Goal: Task Accomplishment & Management: Use online tool/utility

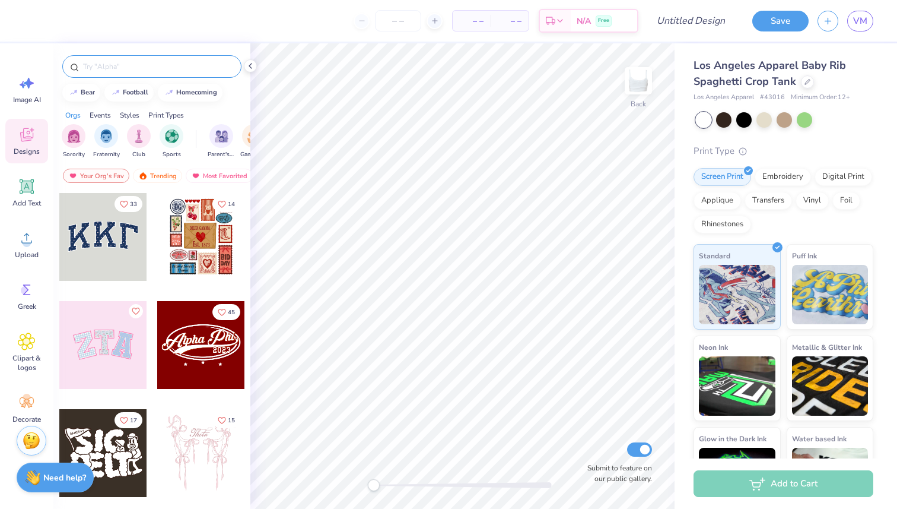
click at [118, 67] on input "text" at bounding box center [158, 67] width 152 height 12
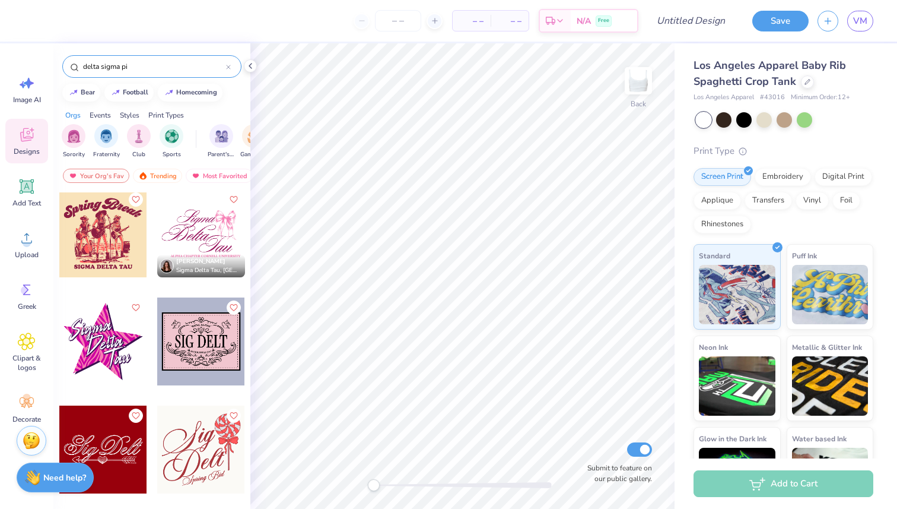
scroll to position [935, 0]
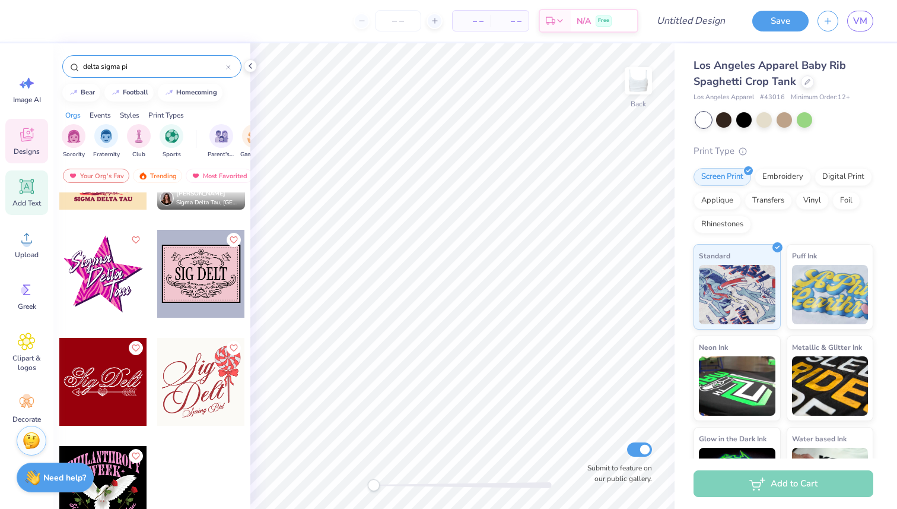
type input "delta sigma pi"
click at [21, 188] on icon at bounding box center [27, 186] width 14 height 14
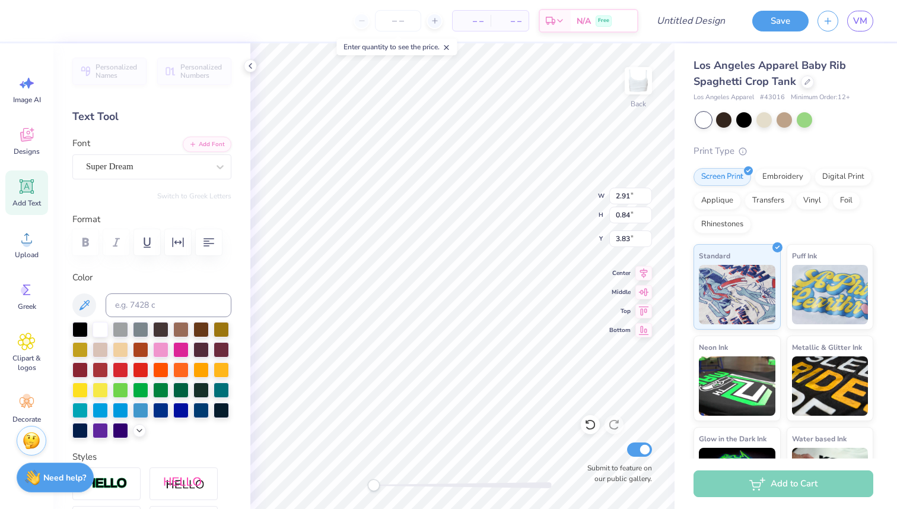
scroll to position [0, 3]
type textarea "DELTA DIGMA PI"
click at [100, 431] on div at bounding box center [100, 428] width 15 height 15
type textarea "DELTA SIGMA PI"
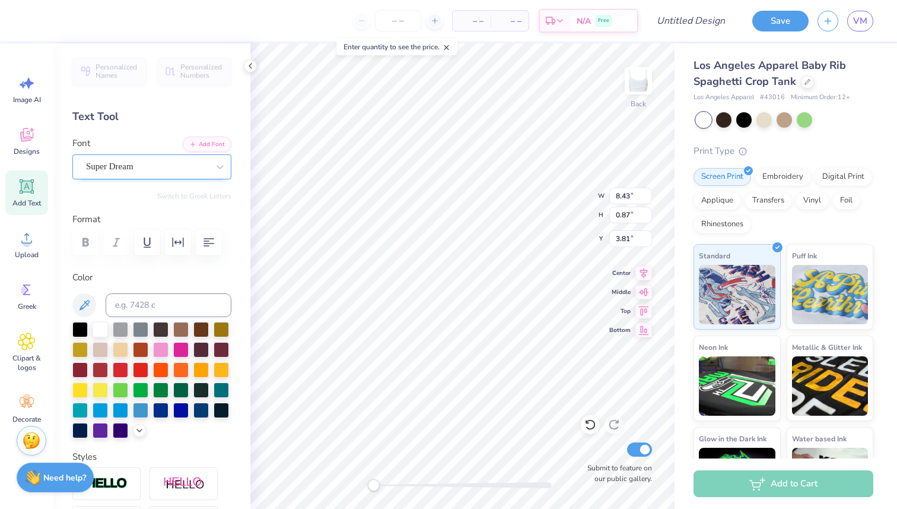
click at [192, 164] on div "Super Dream" at bounding box center [147, 166] width 125 height 18
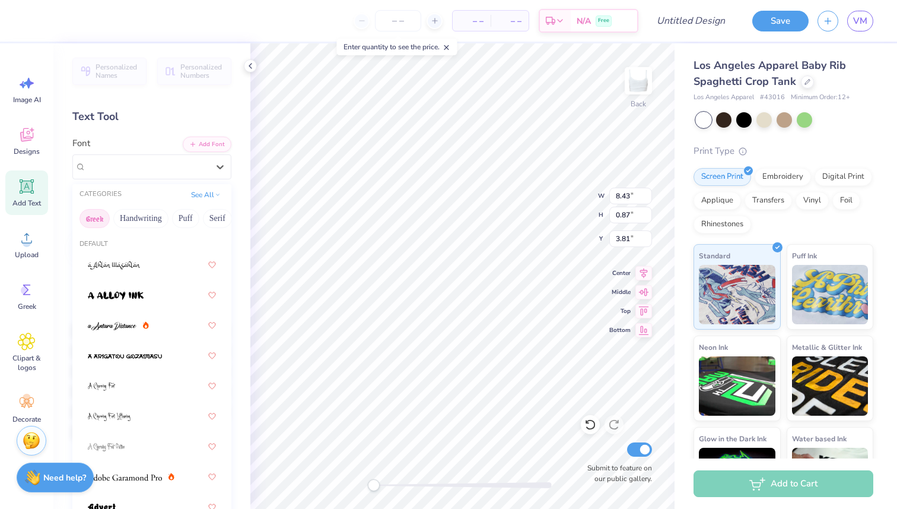
click at [97, 218] on button "Greek" at bounding box center [95, 218] width 30 height 19
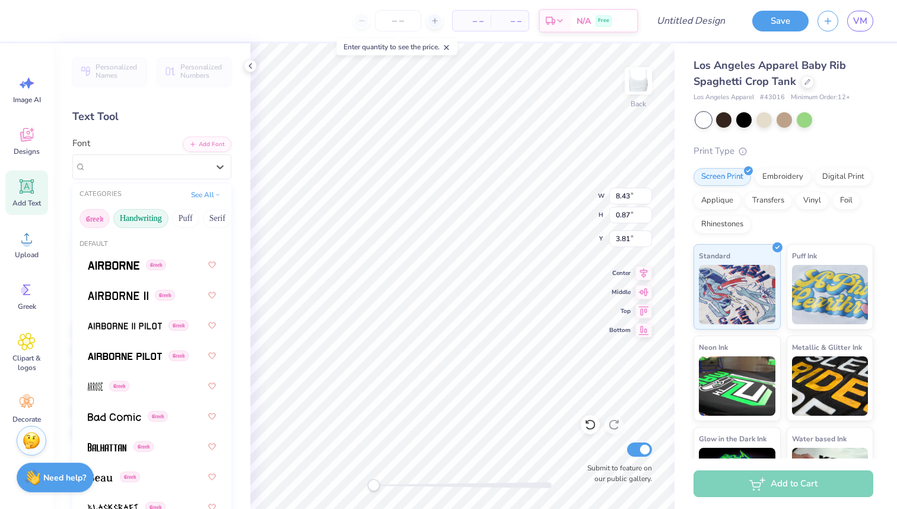
click at [139, 219] on button "Handwriting" at bounding box center [140, 218] width 55 height 19
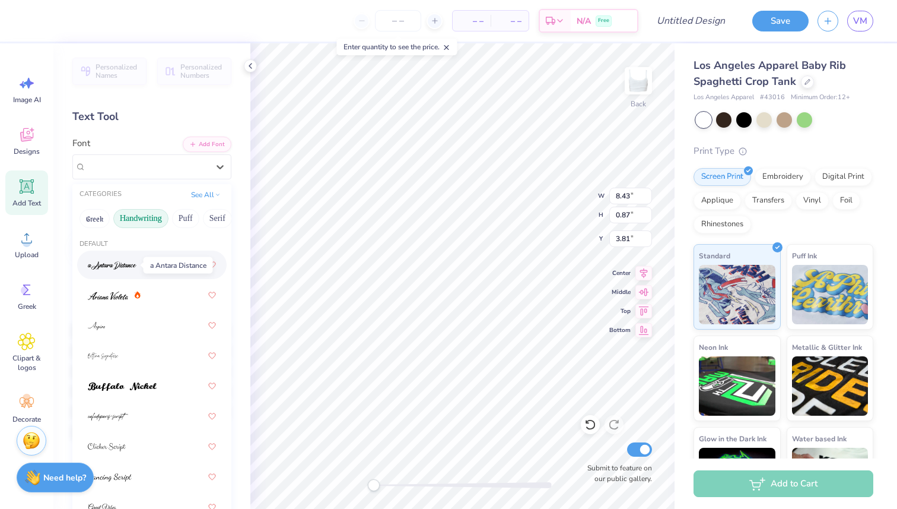
click at [113, 262] on img at bounding box center [112, 265] width 49 height 8
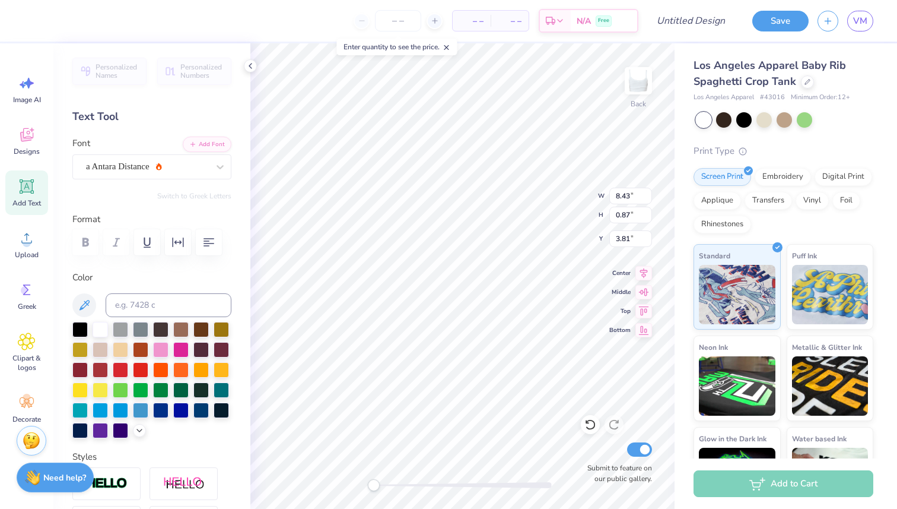
scroll to position [0, 3]
type textarea "D"
type textarea "delta sigma pi"
type input "6.14"
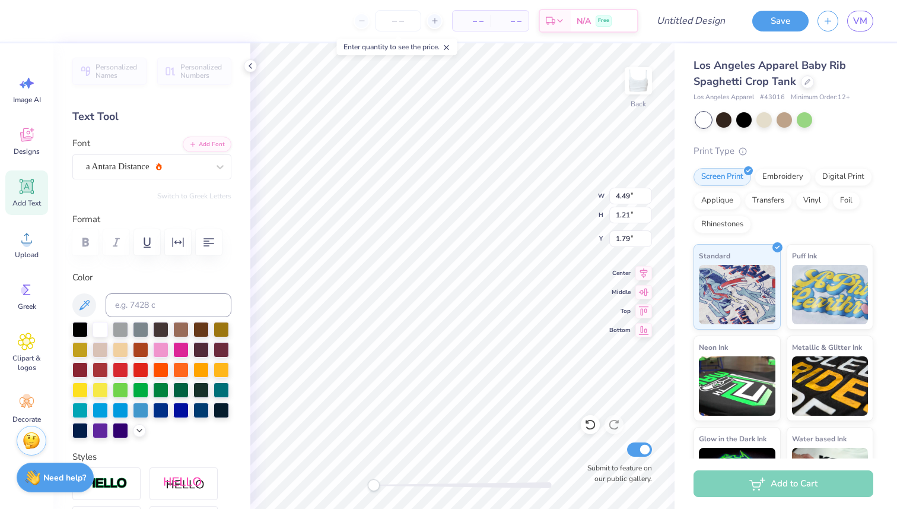
type input "1.66"
type input "1.34"
click at [179, 153] on div "Font a Antara Distance" at bounding box center [151, 157] width 159 height 43
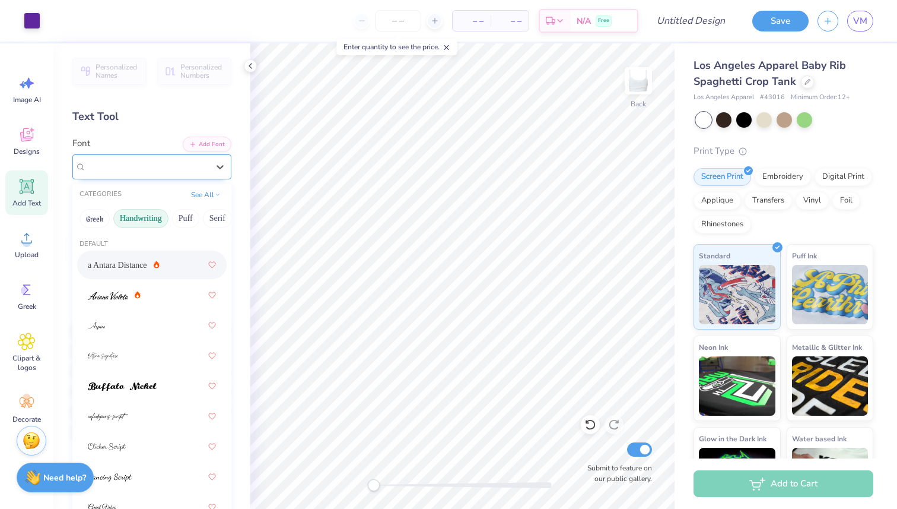
click at [188, 164] on div "a Antara Distance" at bounding box center [147, 166] width 125 height 18
click at [167, 293] on div at bounding box center [152, 294] width 128 height 21
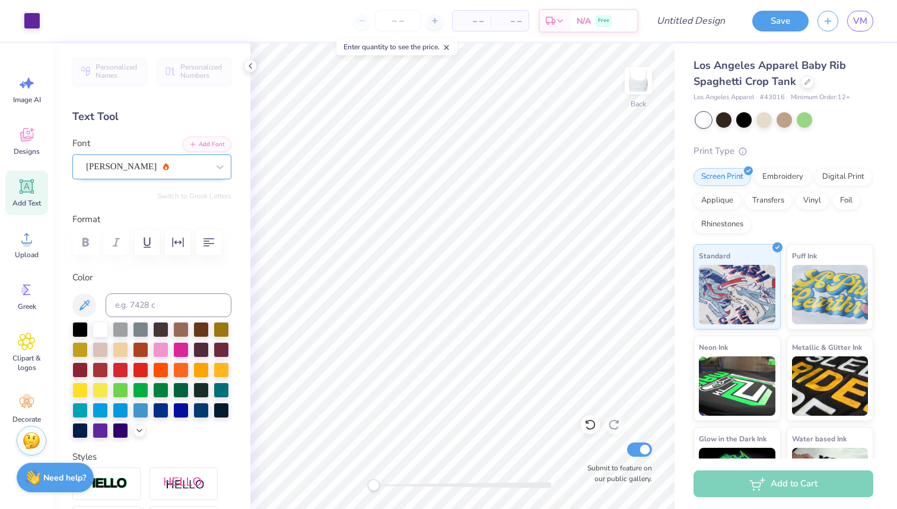
click at [172, 165] on div "Ariana Violeta" at bounding box center [147, 166] width 125 height 18
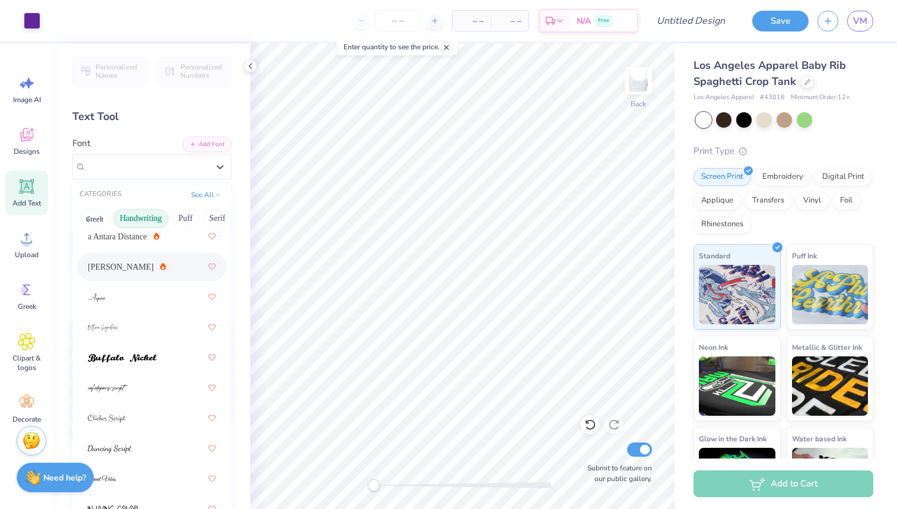
scroll to position [30, 0]
click at [172, 306] on div at bounding box center [152, 295] width 150 height 28
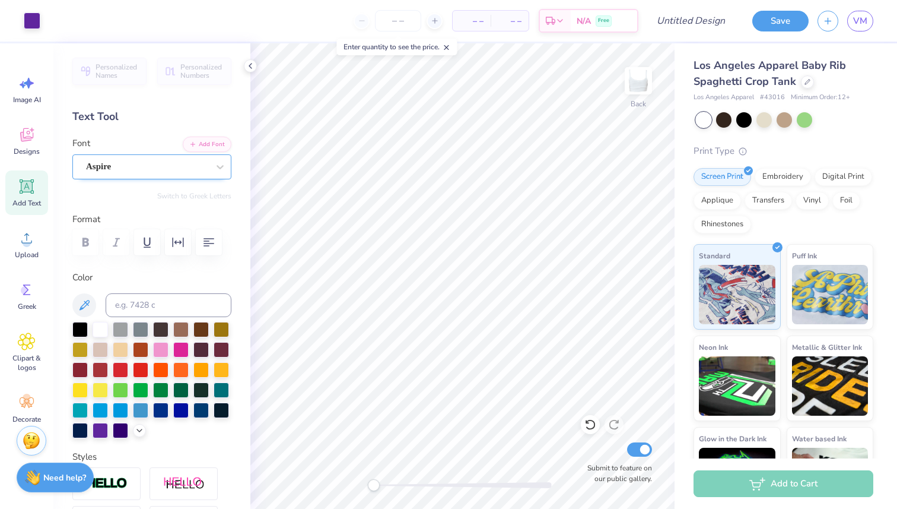
click at [130, 166] on div "Aspire" at bounding box center [147, 166] width 125 height 18
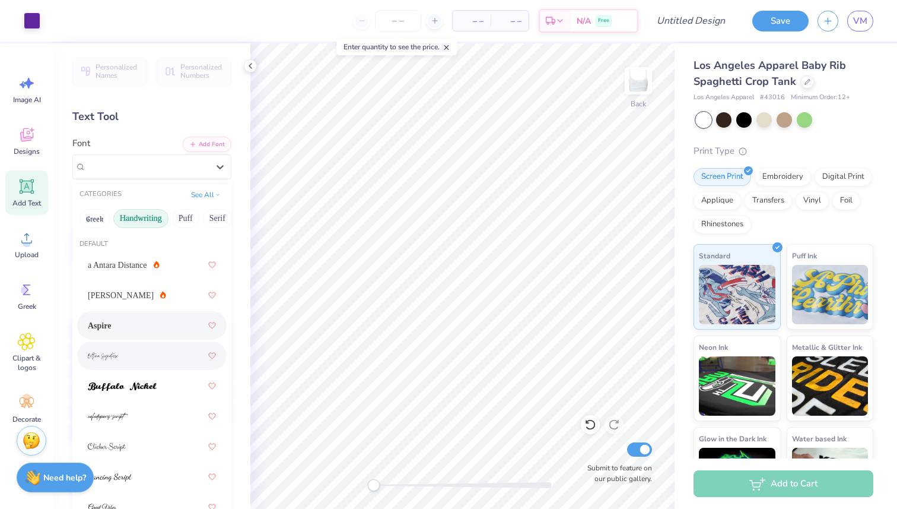
click at [148, 356] on div at bounding box center [152, 355] width 128 height 21
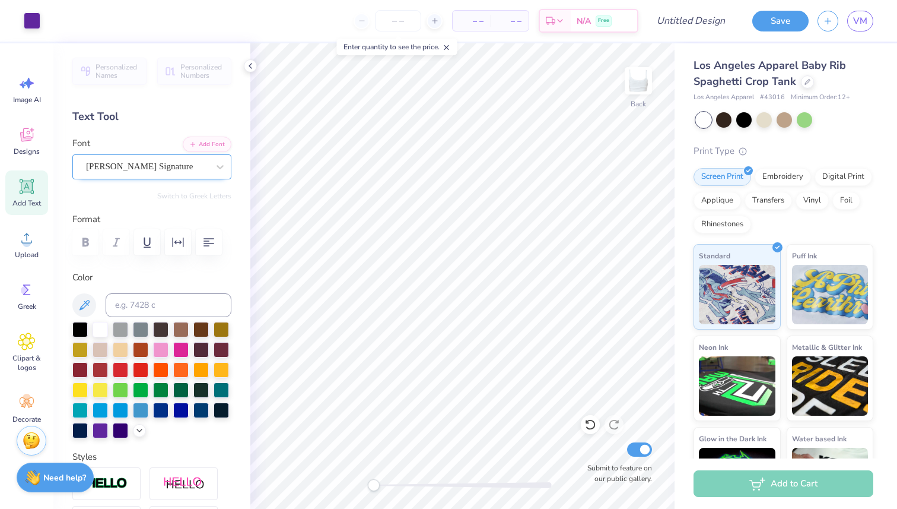
click at [145, 165] on div "Bettina Signature" at bounding box center [147, 166] width 125 height 18
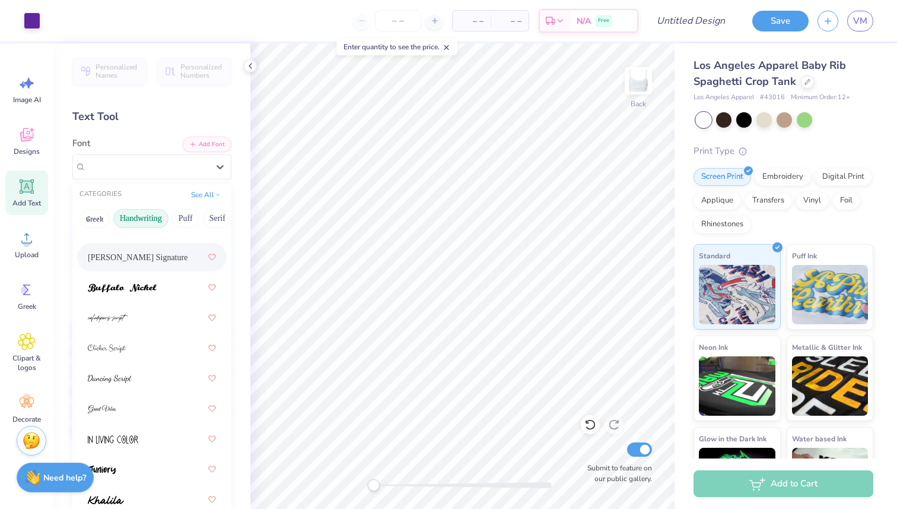
scroll to position [106, 0]
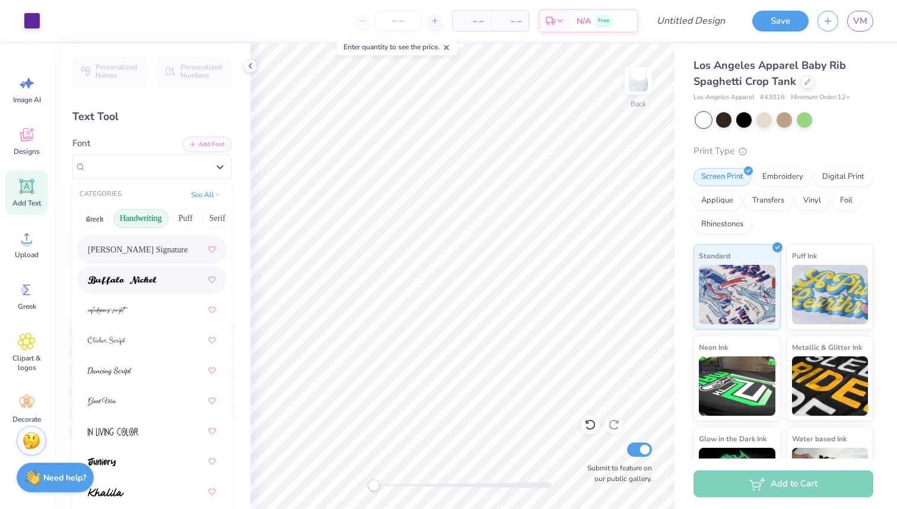
click at [173, 279] on div at bounding box center [152, 279] width 128 height 21
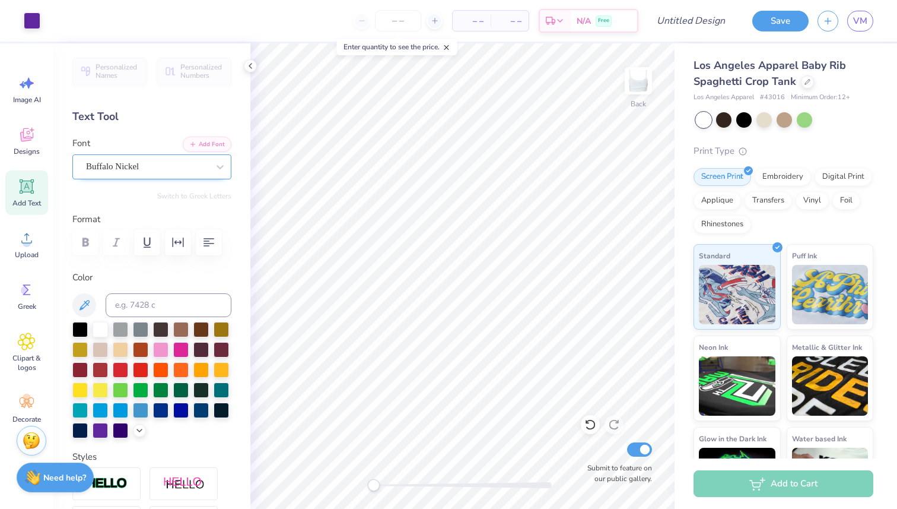
click at [176, 163] on div "Buffalo Nickel" at bounding box center [147, 166] width 125 height 18
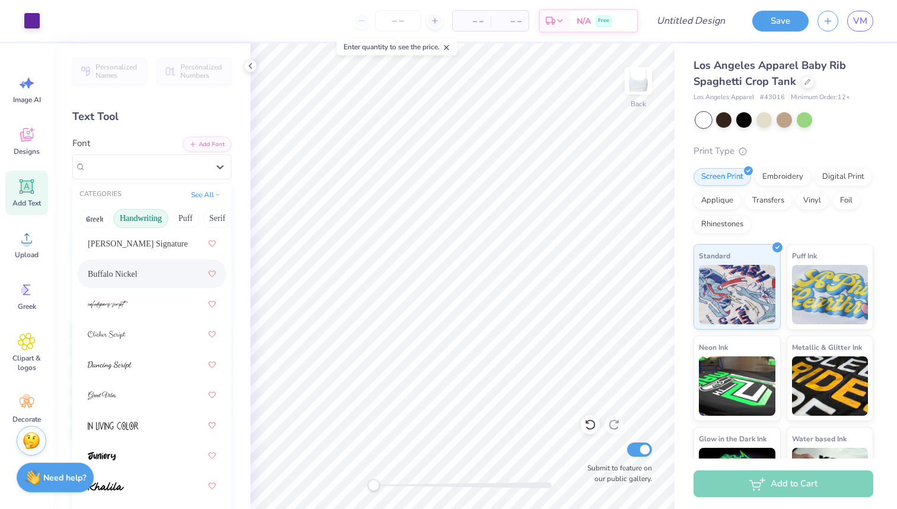
scroll to position [111, 0]
click at [151, 312] on div at bounding box center [152, 304] width 128 height 21
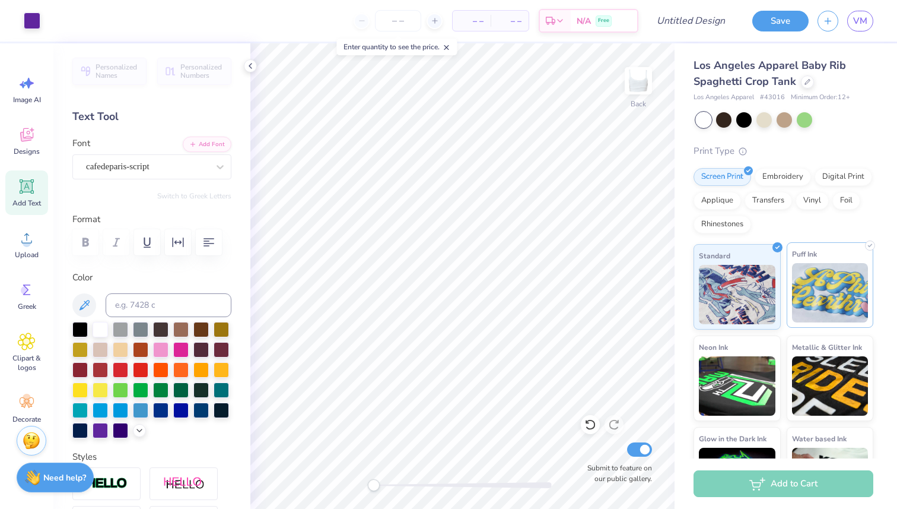
click at [828, 293] on img at bounding box center [830, 292] width 77 height 59
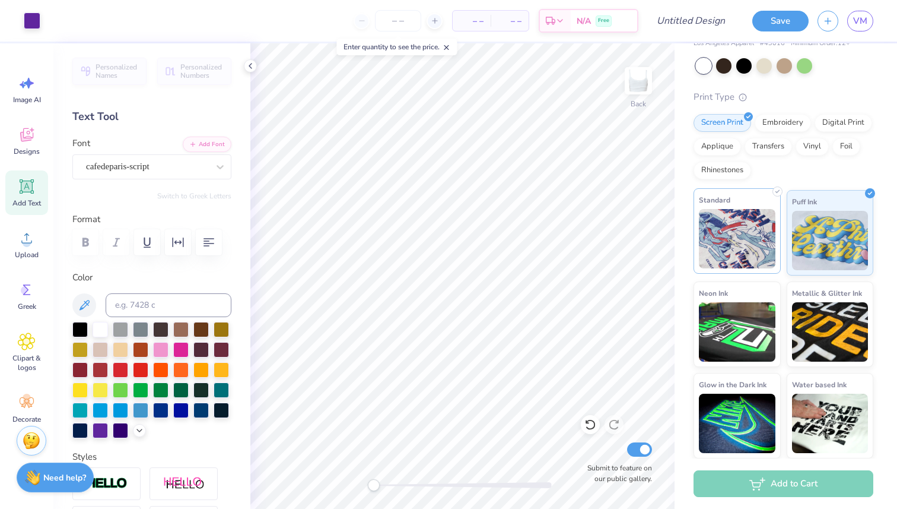
click at [767, 246] on img at bounding box center [737, 238] width 77 height 59
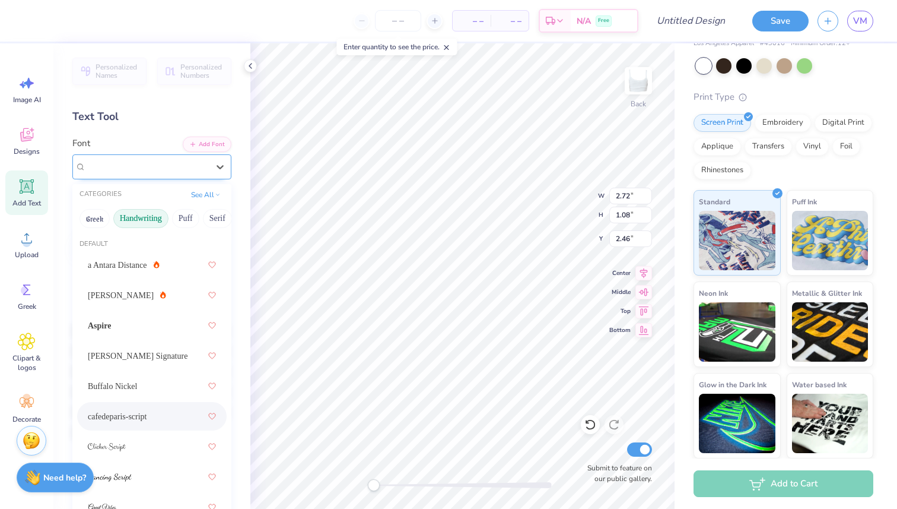
click at [148, 157] on div "cafedeparis-script" at bounding box center [147, 166] width 125 height 18
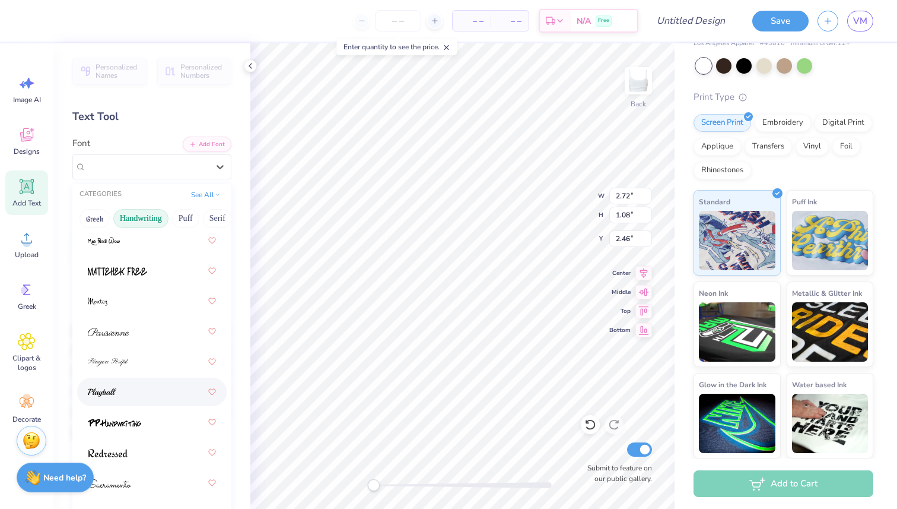
scroll to position [519, 0]
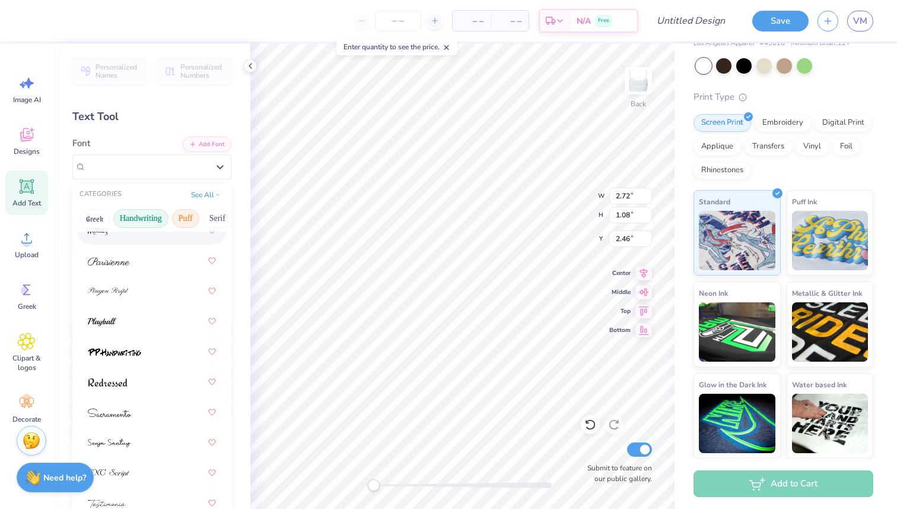
click at [190, 218] on button "Puff" at bounding box center [185, 218] width 27 height 19
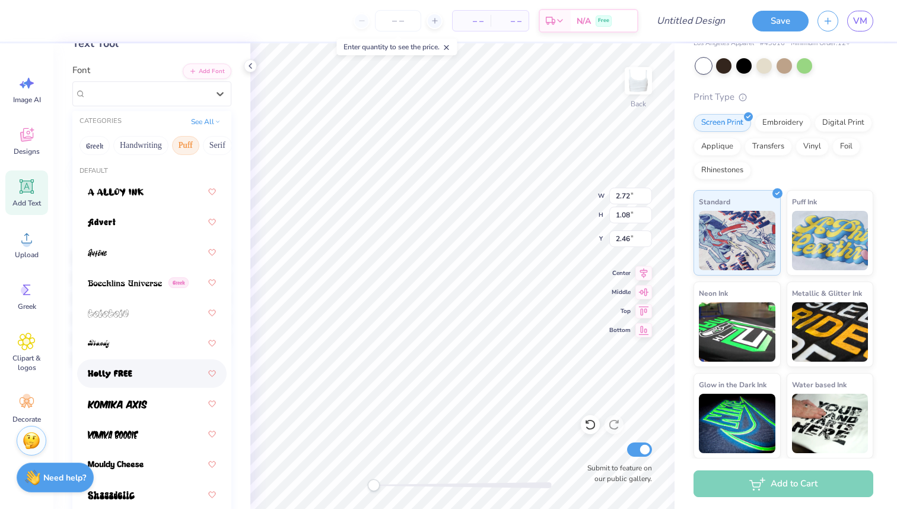
scroll to position [59, 0]
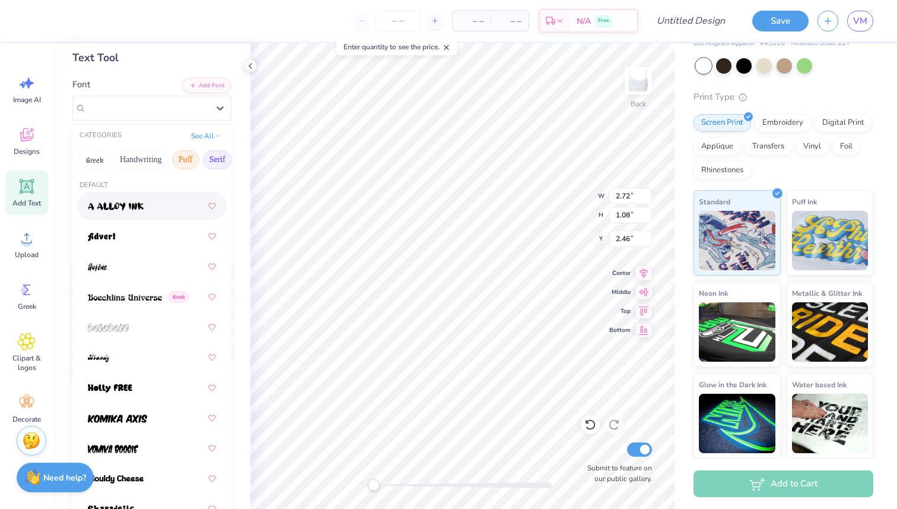
click at [213, 158] on button "Serif" at bounding box center [217, 159] width 29 height 19
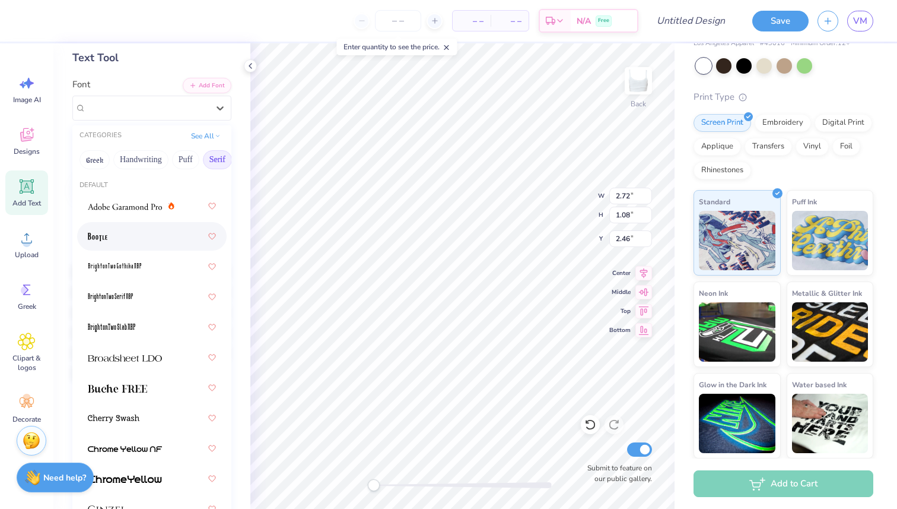
click at [161, 234] on div at bounding box center [152, 236] width 128 height 21
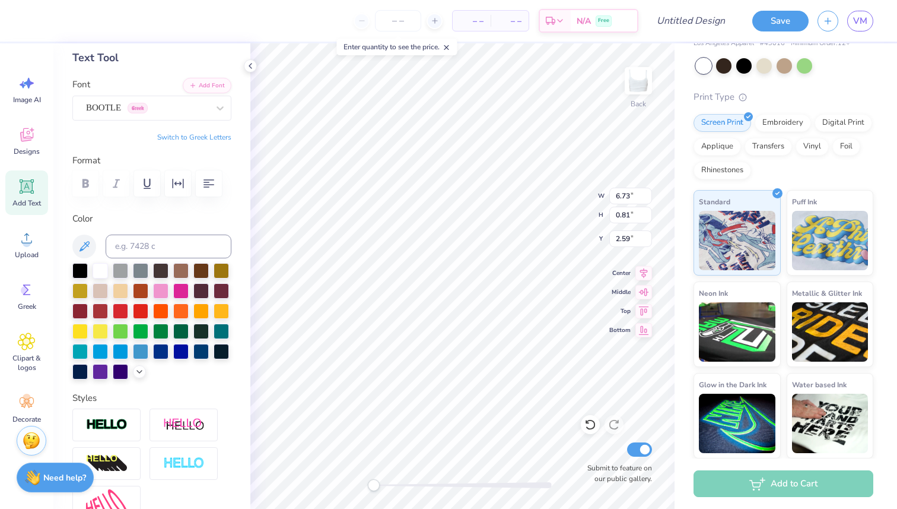
type input "8.87"
type input "1.07"
type input "1.93"
type input "9.30"
type input "1.13"
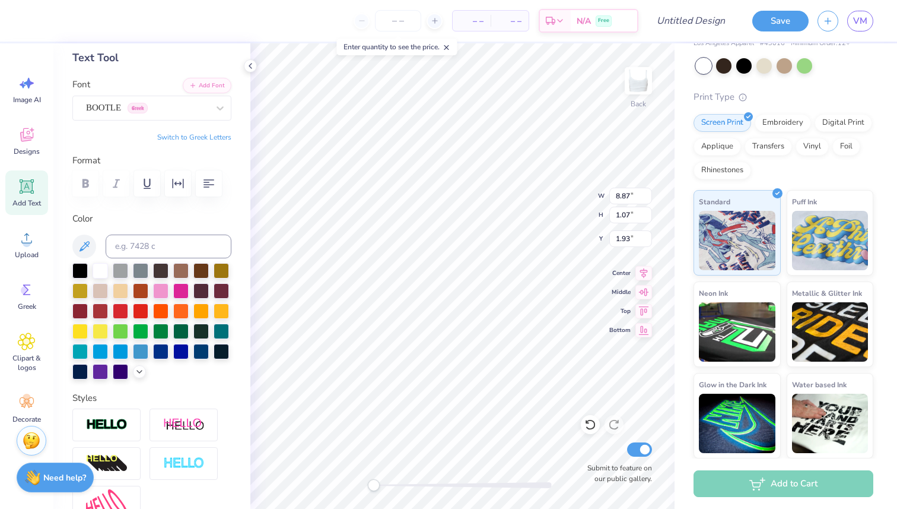
type input "1.87"
type textarea "est. 1907"
click at [220, 110] on icon at bounding box center [220, 108] width 12 height 12
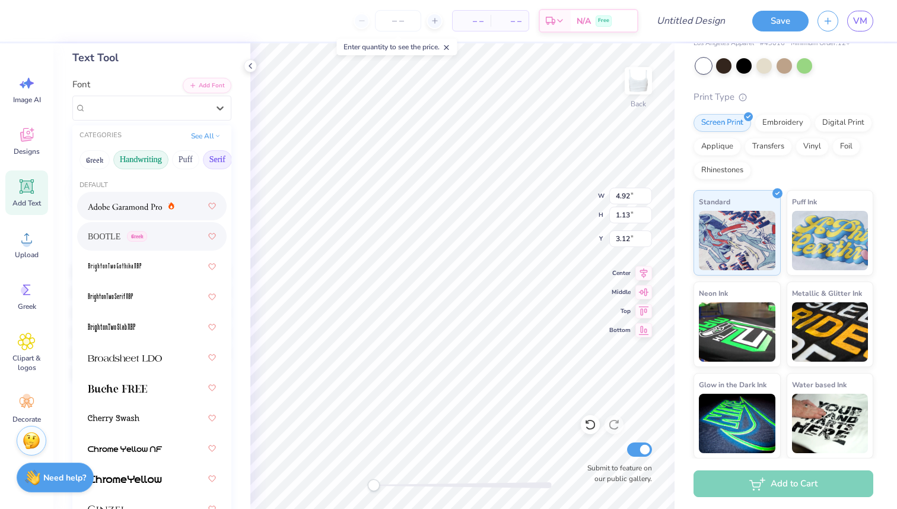
click at [140, 159] on button "Handwriting" at bounding box center [140, 159] width 55 height 19
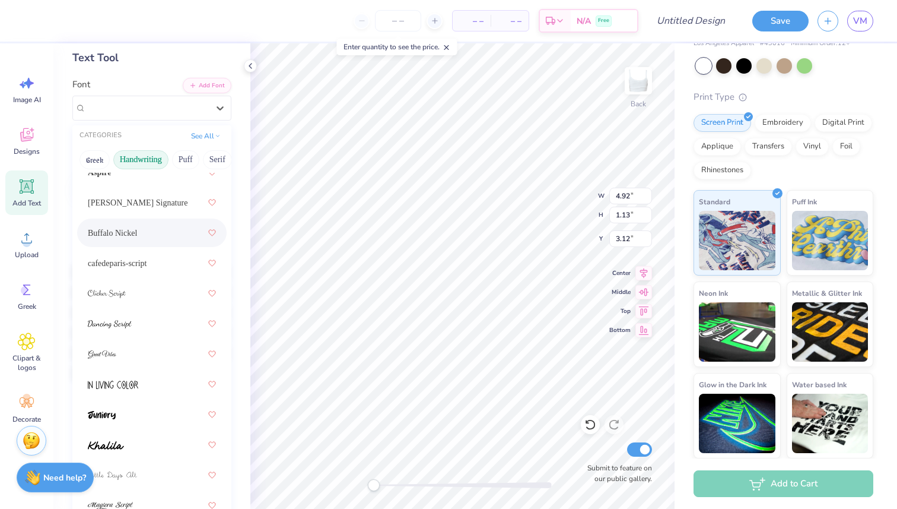
scroll to position [0, 0]
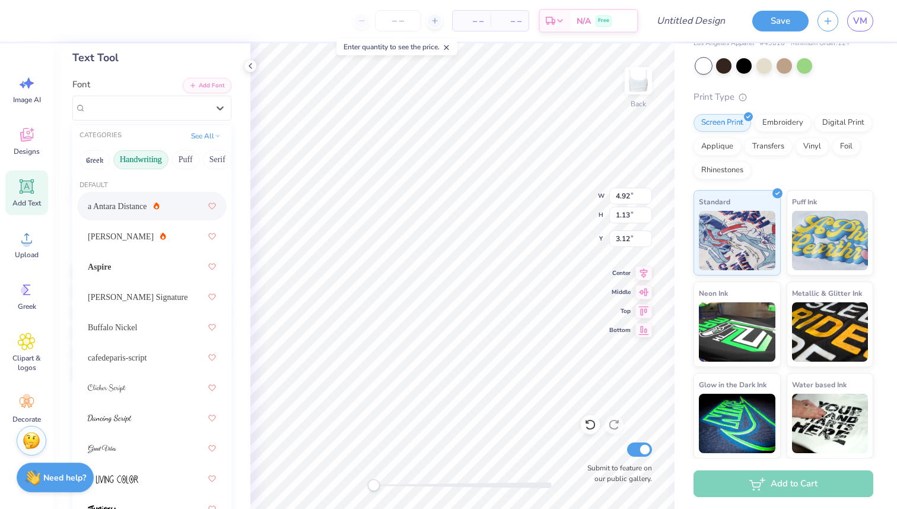
click at [172, 215] on div "a Antara Distance" at bounding box center [152, 205] width 128 height 21
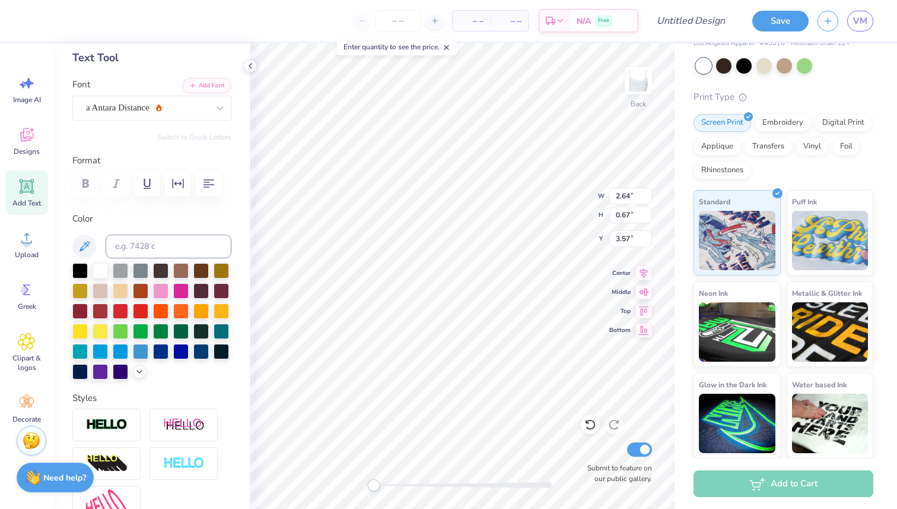
type input "2.64"
type input "0.67"
type input "3.57"
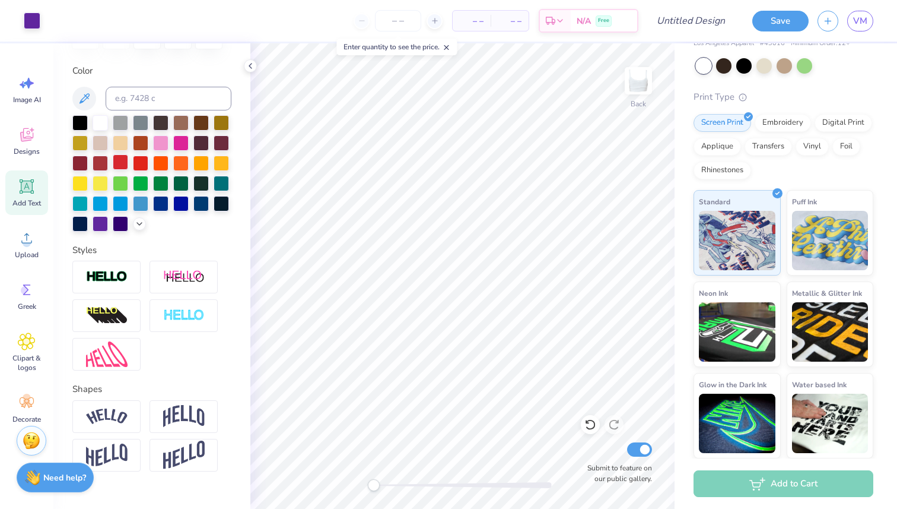
scroll to position [228, 0]
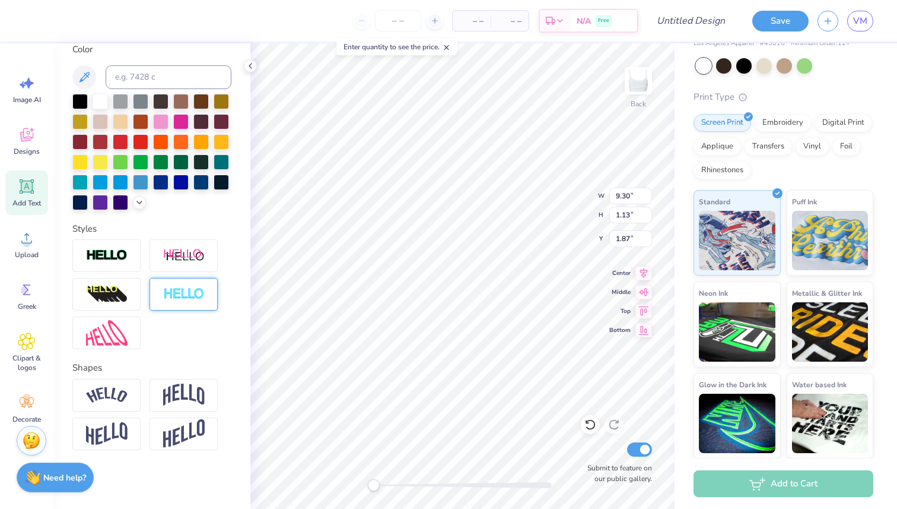
click at [199, 293] on img at bounding box center [184, 294] width 42 height 14
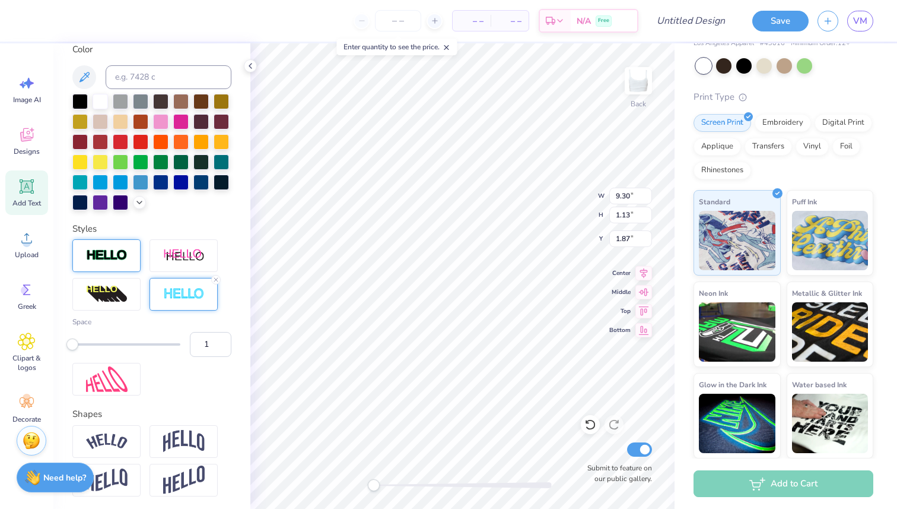
click at [116, 263] on div at bounding box center [106, 255] width 68 height 33
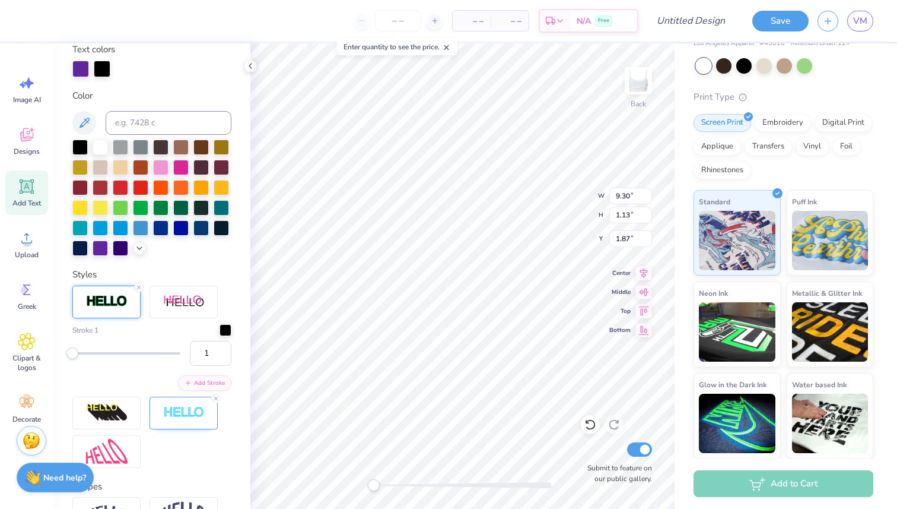
scroll to position [274, 0]
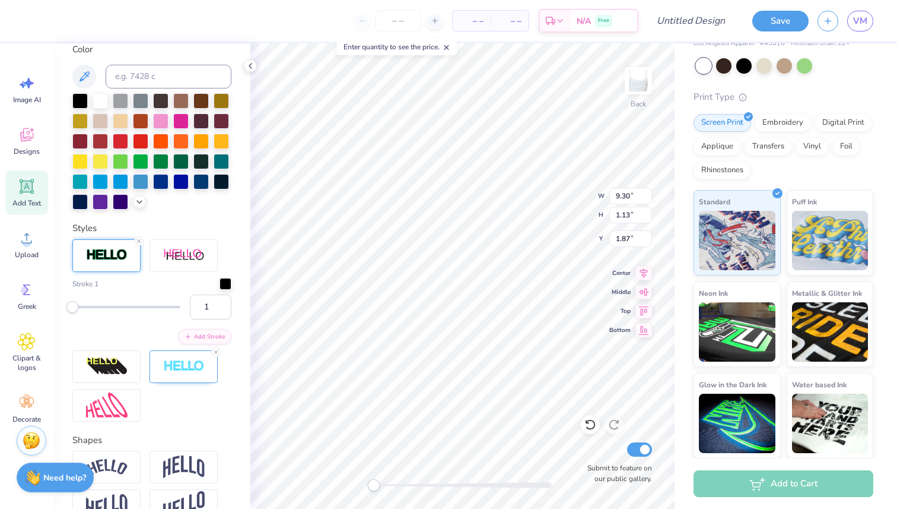
click at [113, 263] on div at bounding box center [106, 255] width 68 height 33
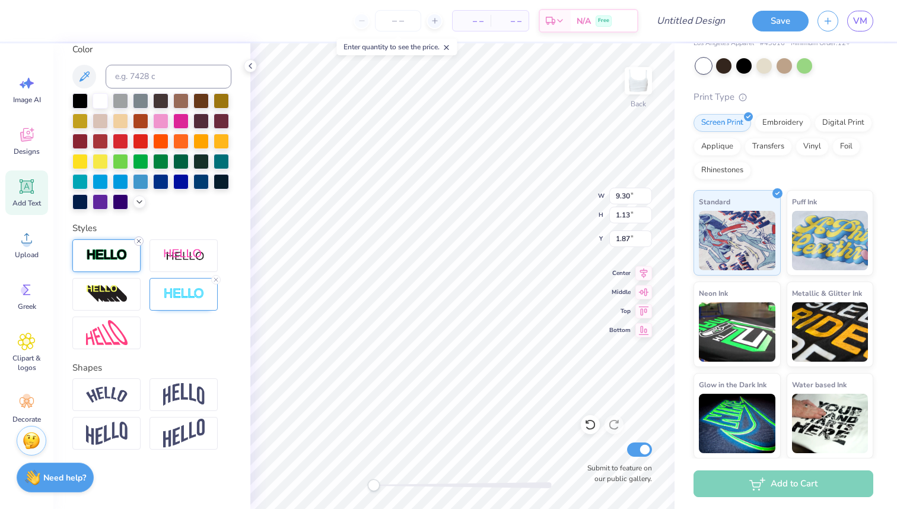
click at [142, 242] on div at bounding box center [138, 240] width 9 height 9
click at [216, 278] on line at bounding box center [216, 280] width 4 height 4
click at [120, 291] on img at bounding box center [107, 294] width 42 height 19
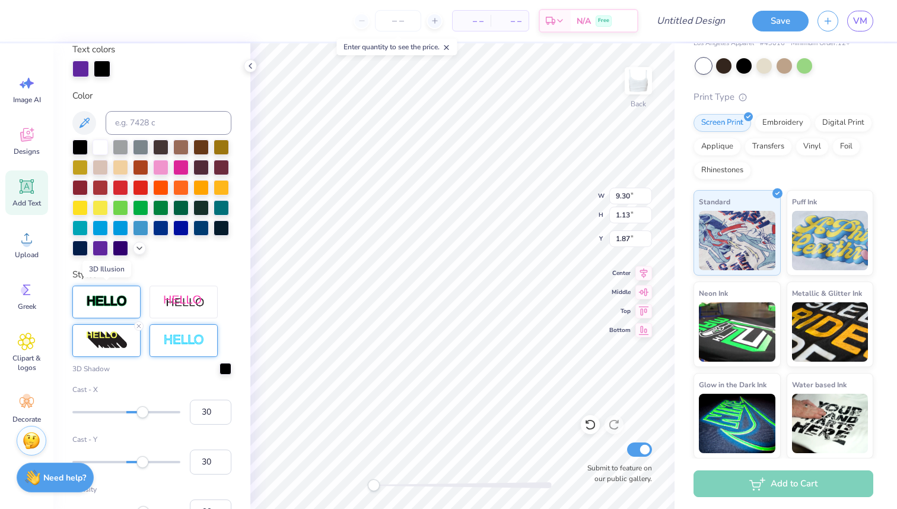
scroll to position [274, 0]
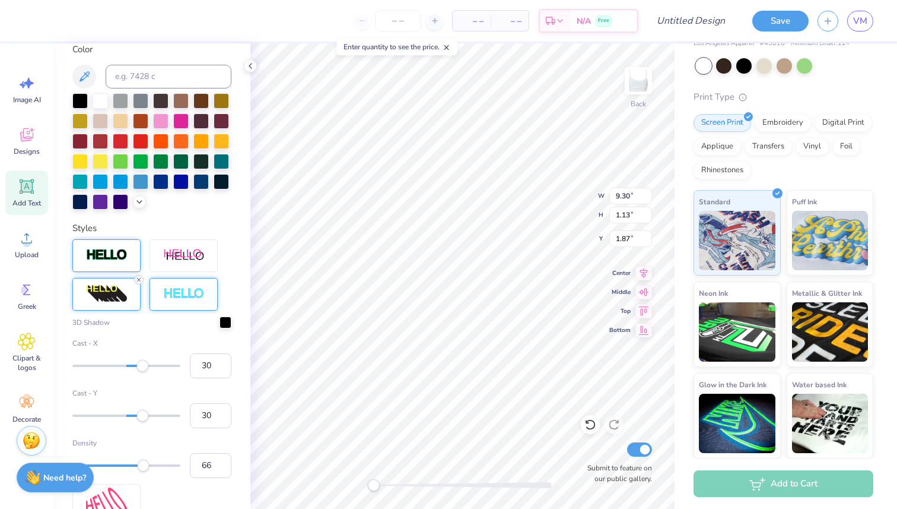
click at [141, 280] on icon at bounding box center [138, 279] width 7 height 7
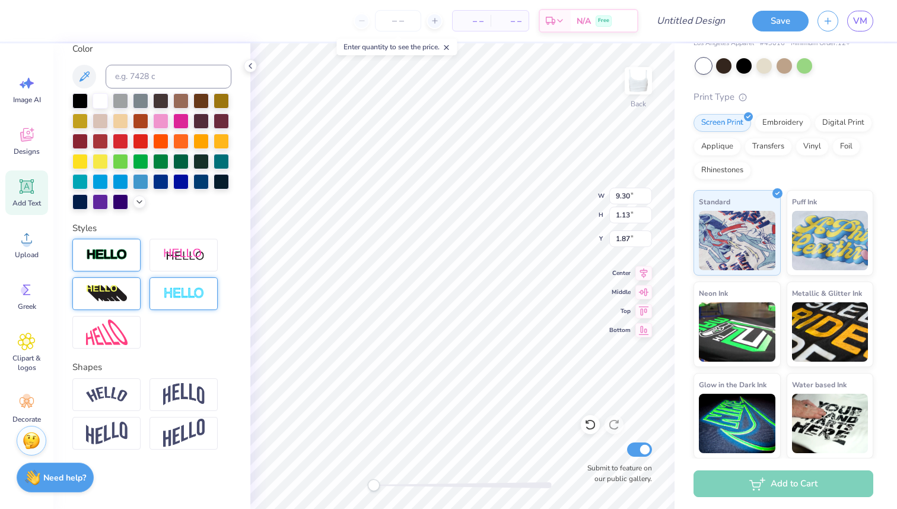
scroll to position [228, 0]
click at [103, 332] on img at bounding box center [107, 333] width 42 height 26
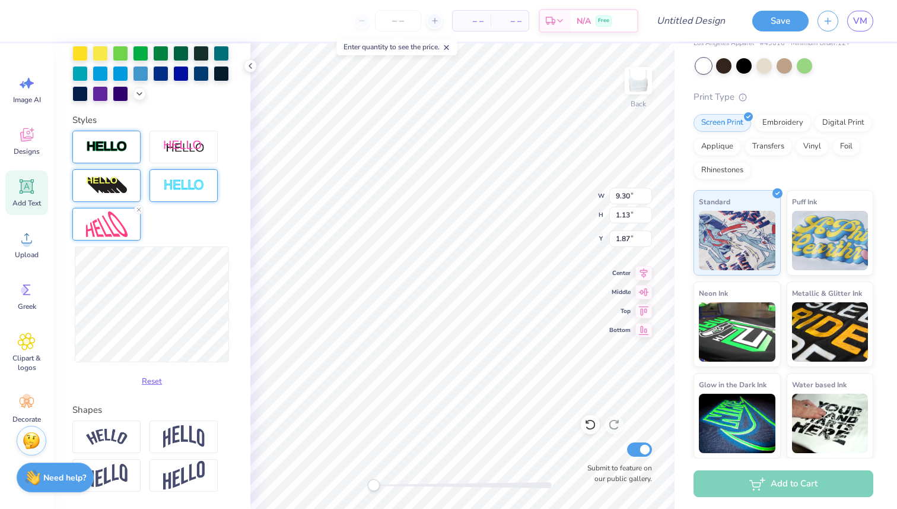
scroll to position [337, 0]
click at [177, 479] on img at bounding box center [184, 474] width 42 height 29
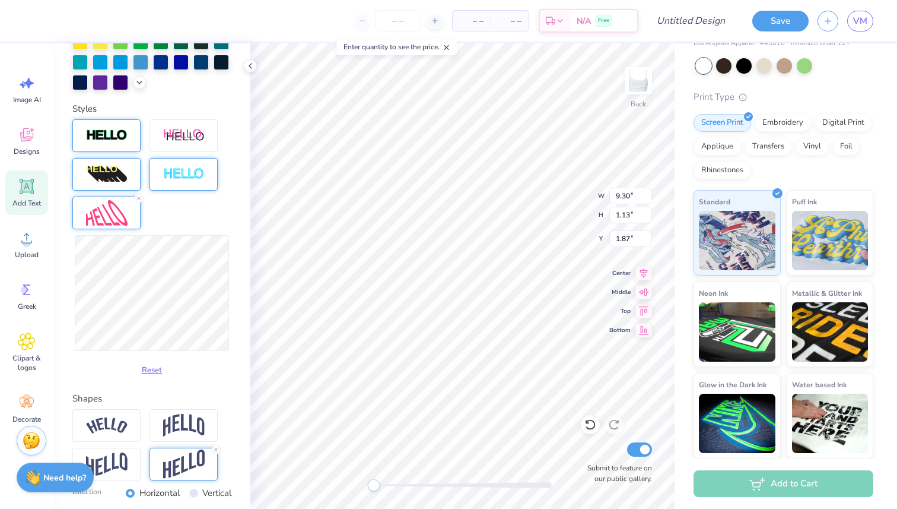
scroll to position [338, 0]
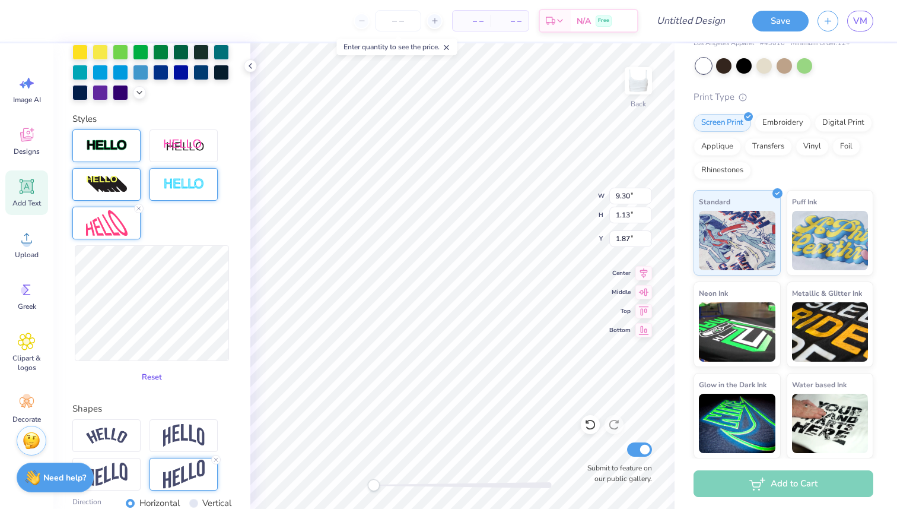
click at [155, 380] on button "Reset" at bounding box center [151, 377] width 31 height 20
click at [215, 459] on line at bounding box center [216, 460] width 4 height 4
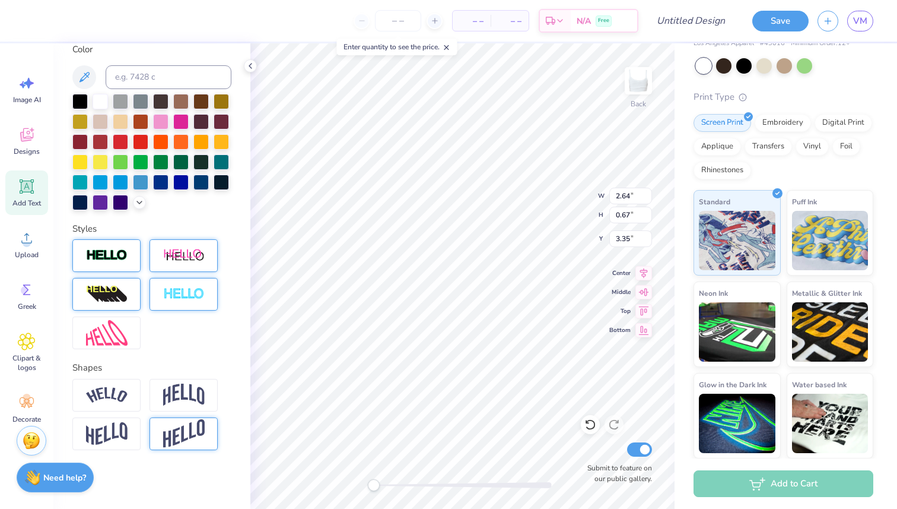
scroll to position [0, 0]
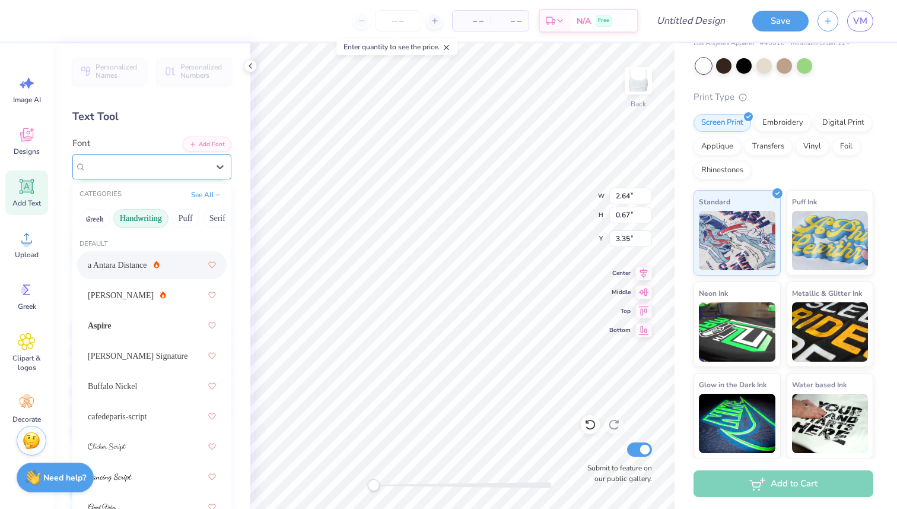
click at [173, 161] on div "a Antara Distance" at bounding box center [147, 166] width 125 height 18
click at [166, 296] on div "Ariana Violeta" at bounding box center [152, 294] width 128 height 21
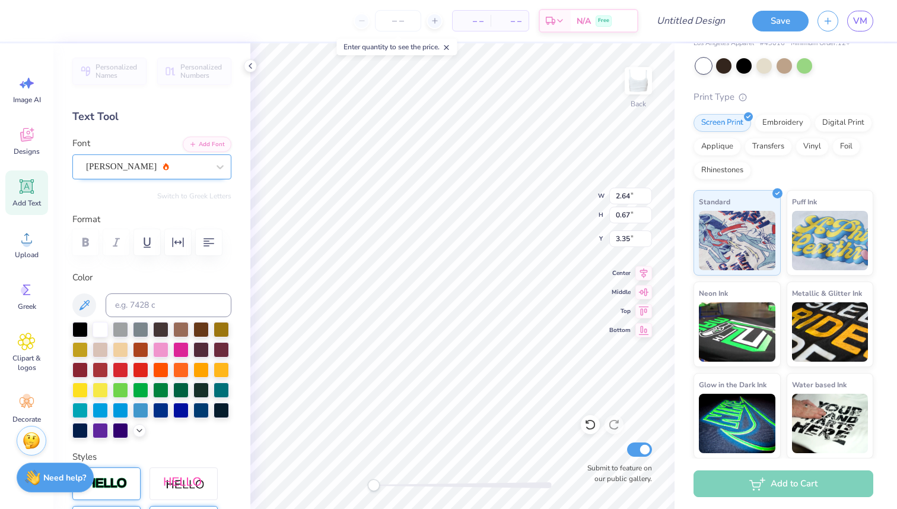
click at [132, 174] on div "Ariana Violeta" at bounding box center [147, 166] width 125 height 18
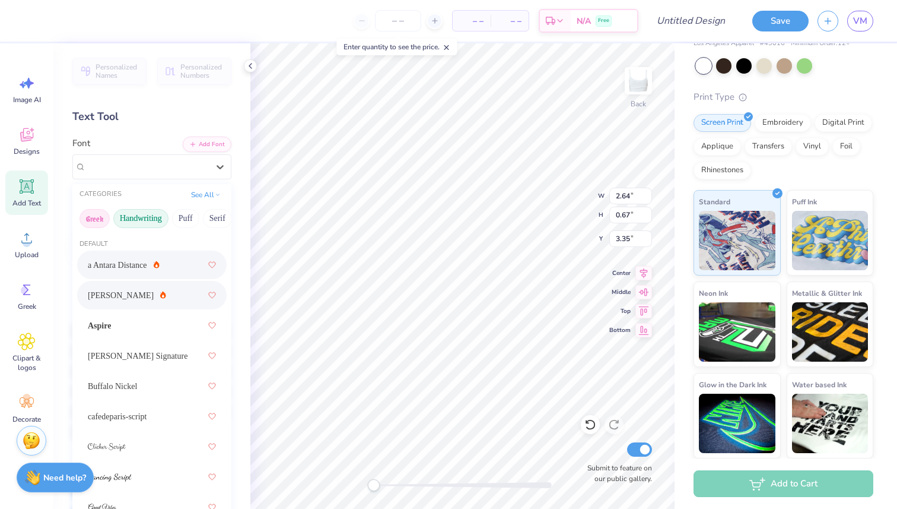
click at [99, 217] on button "Greek" at bounding box center [95, 218] width 30 height 19
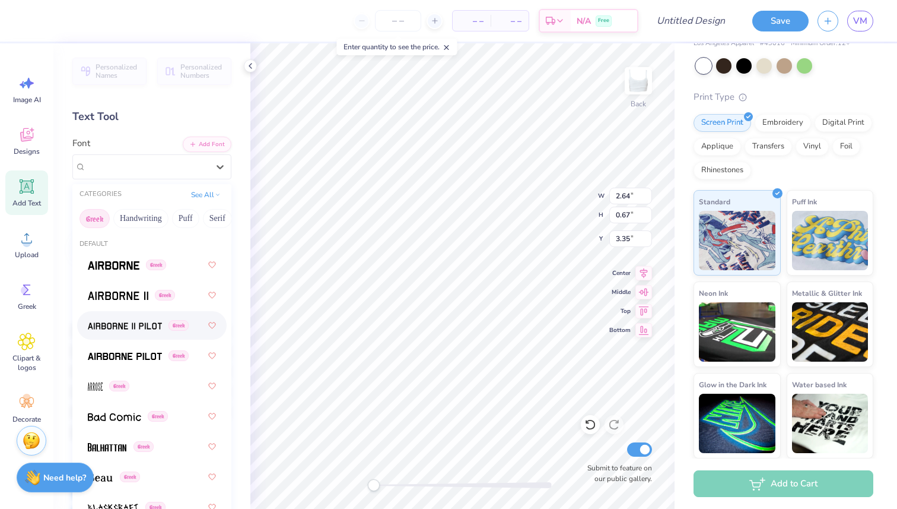
type input "7.34"
type input "0.89"
type input "2.03"
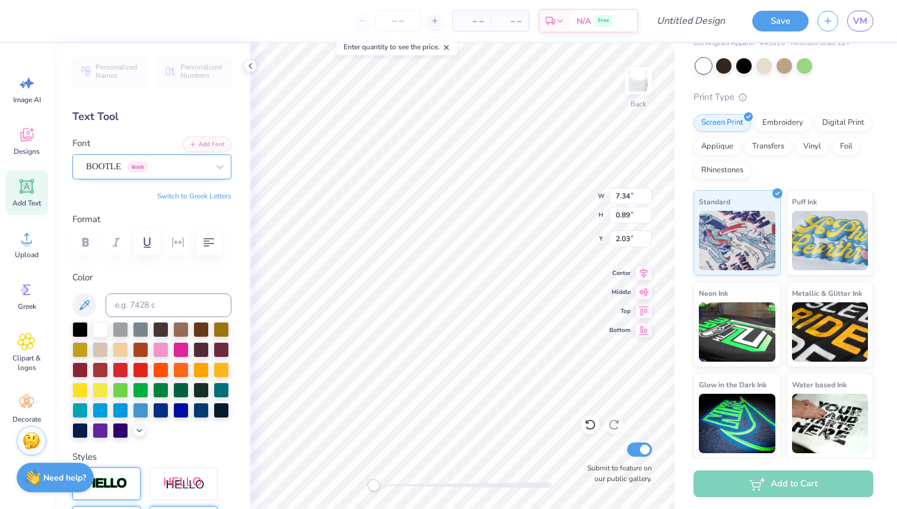
click at [145, 171] on div "BOOTLE Greek" at bounding box center [147, 166] width 125 height 18
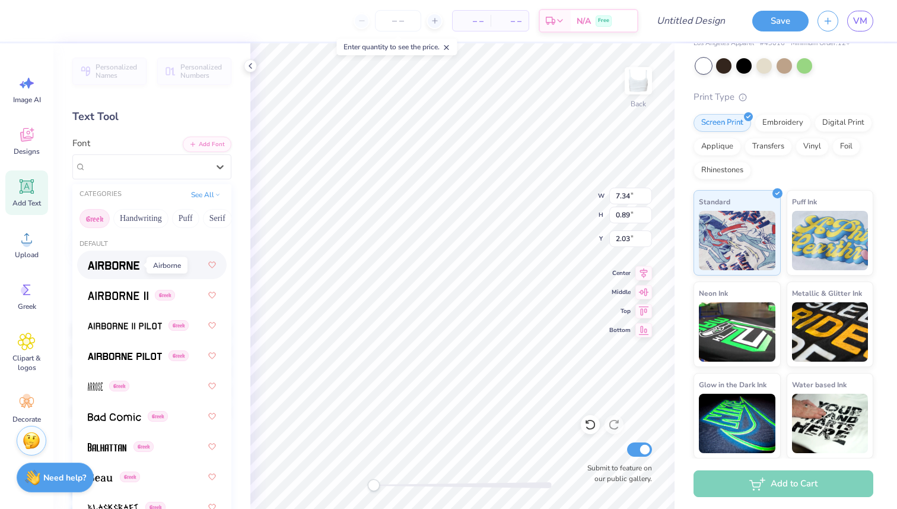
click at [115, 269] on span at bounding box center [114, 265] width 52 height 12
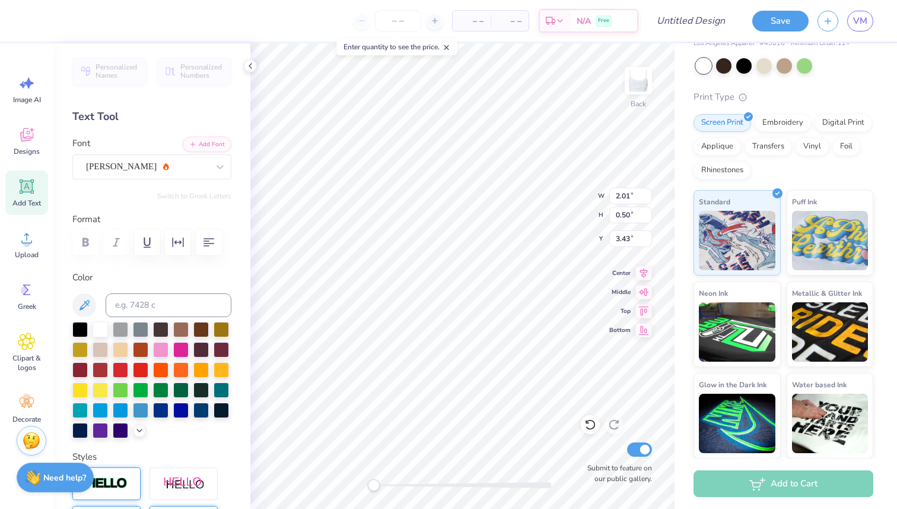
type input "2.01"
type input "0.50"
type input "3.43"
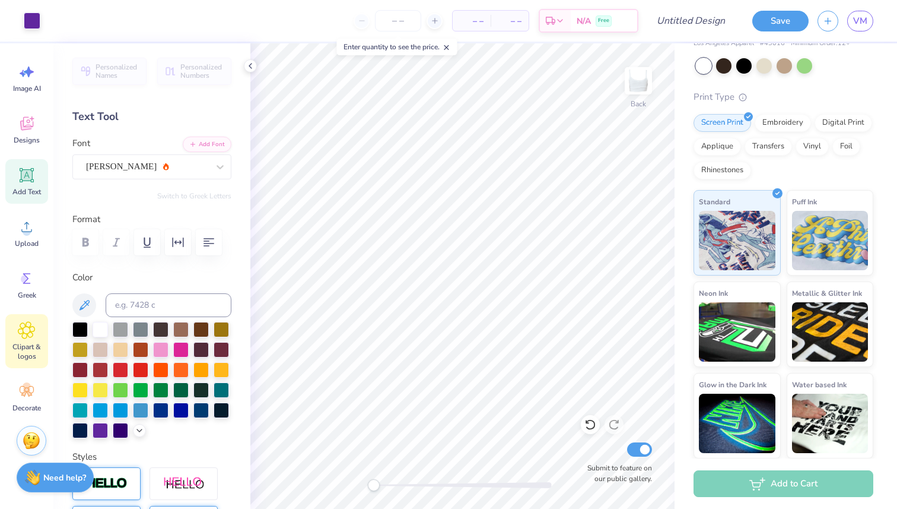
click at [30, 339] on div "Clipart & logos" at bounding box center [26, 341] width 43 height 54
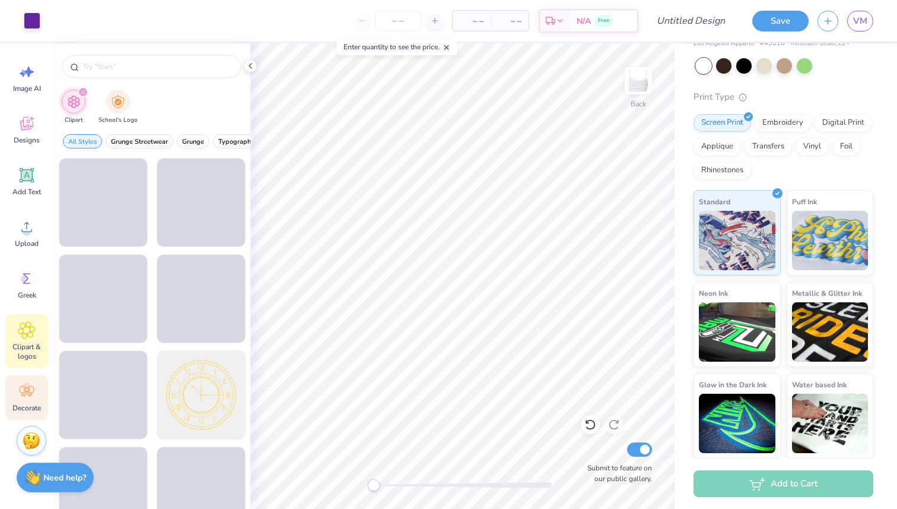
click at [26, 389] on circle at bounding box center [27, 386] width 8 height 8
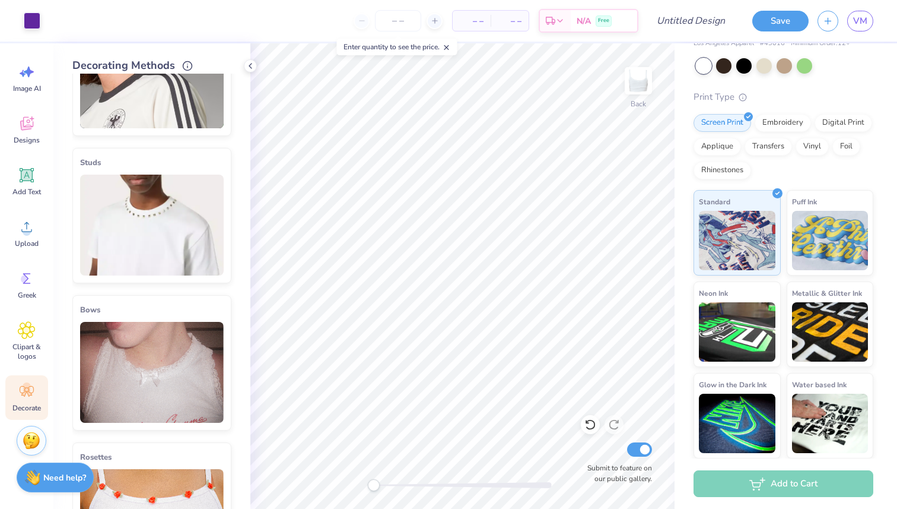
scroll to position [379, 0]
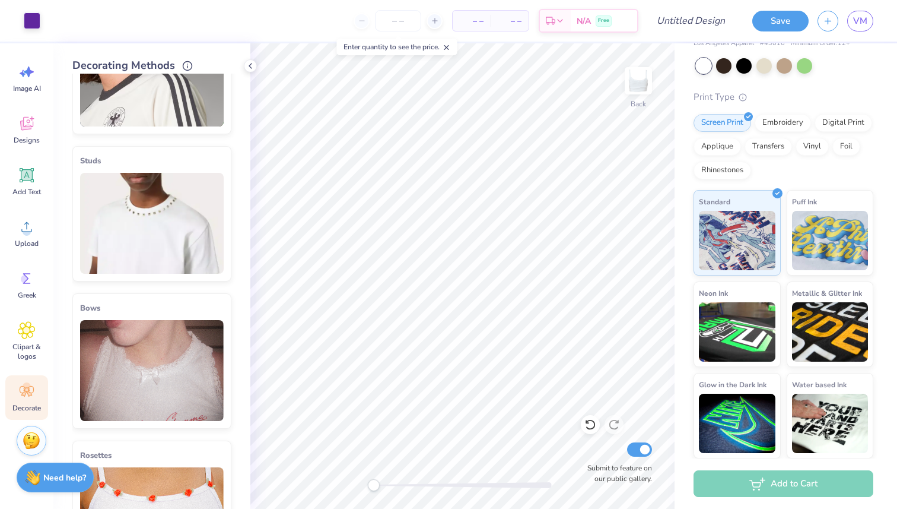
click at [139, 374] on img at bounding box center [152, 370] width 144 height 101
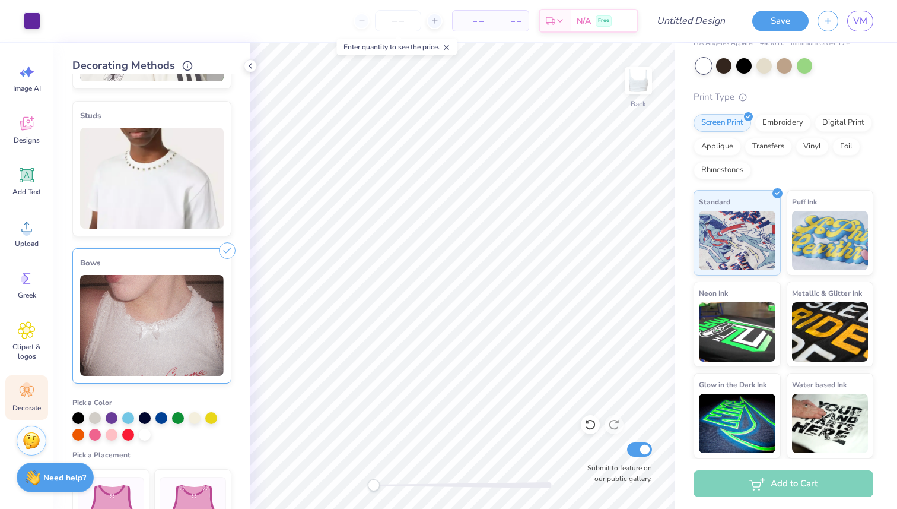
scroll to position [429, 0]
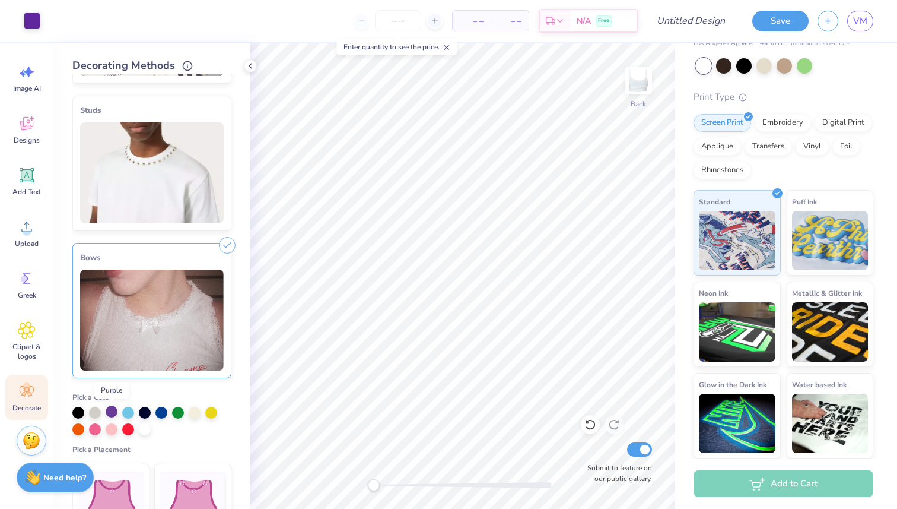
click at [110, 414] on div at bounding box center [112, 411] width 12 height 12
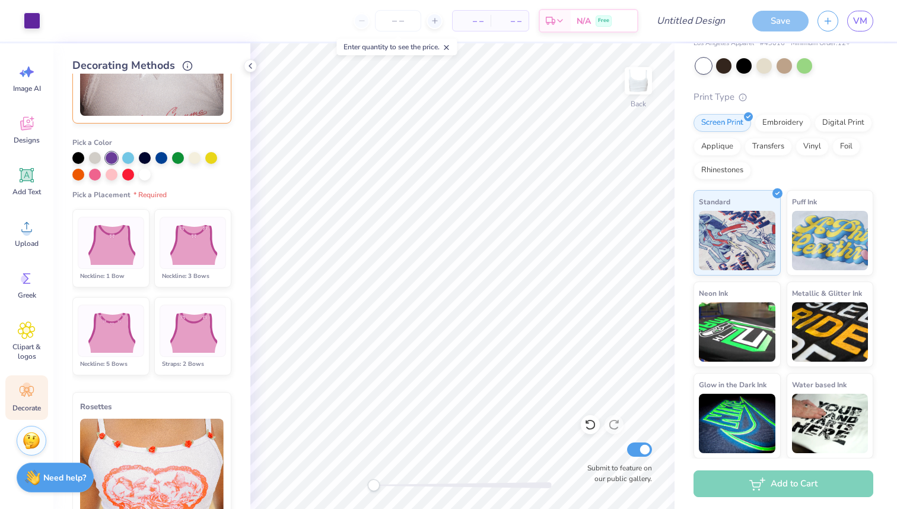
scroll to position [215, 0]
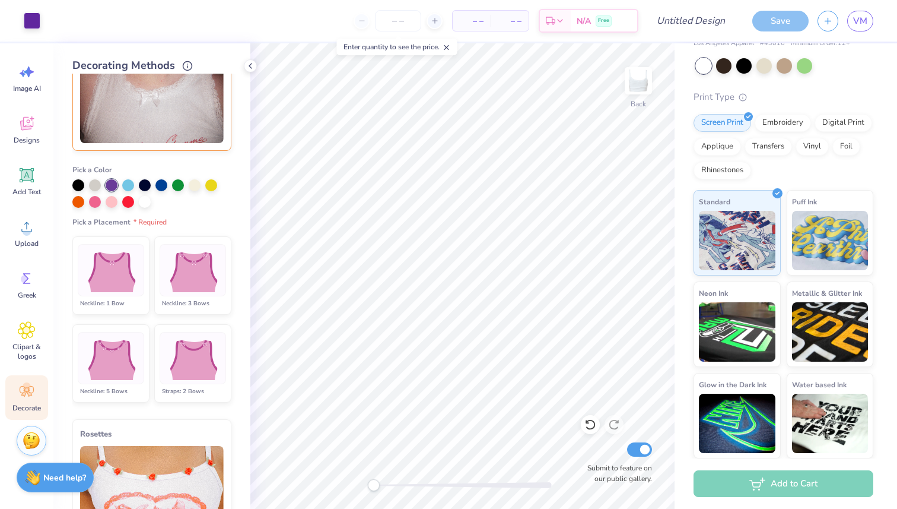
click at [114, 274] on img at bounding box center [110, 270] width 59 height 45
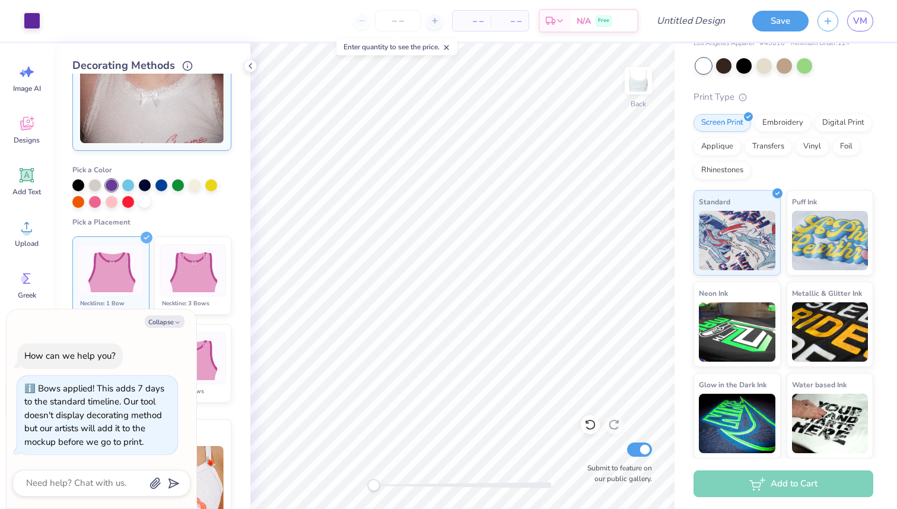
click at [114, 274] on img at bounding box center [110, 270] width 59 height 45
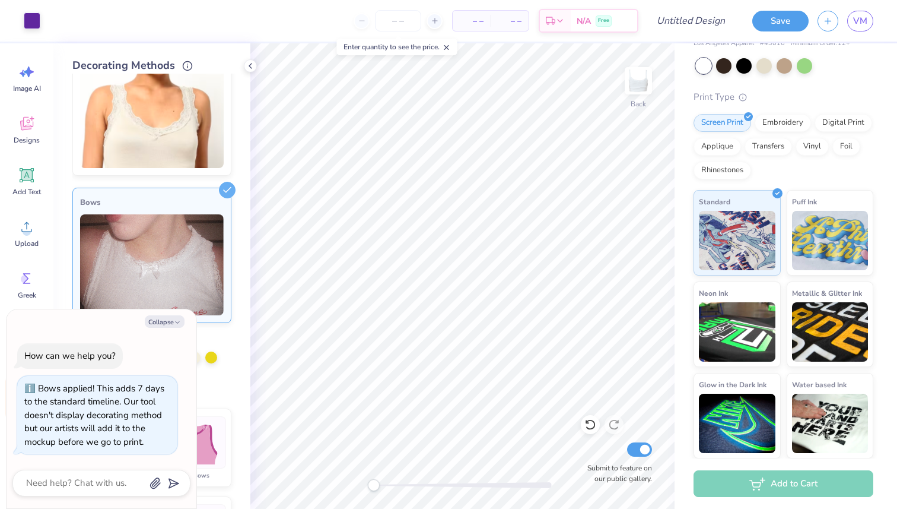
scroll to position [25, 0]
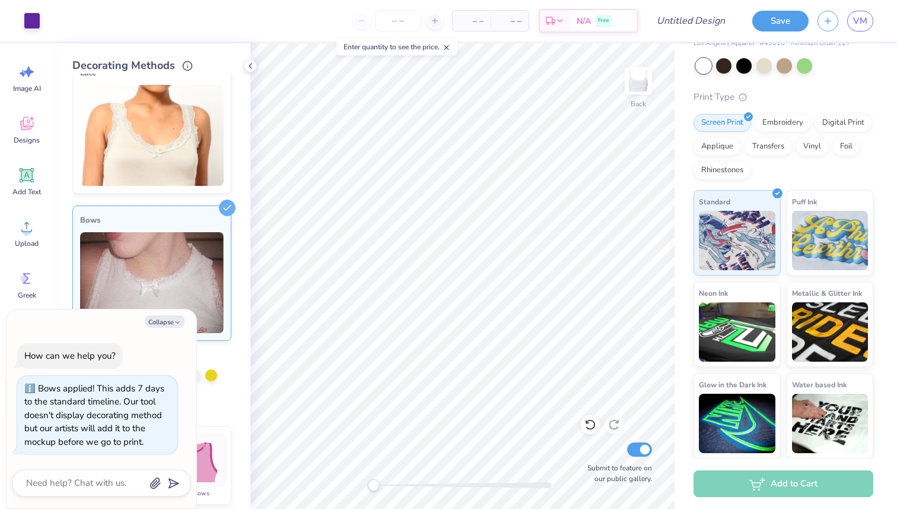
click at [189, 233] on img at bounding box center [152, 282] width 144 height 101
click at [174, 322] on icon "button" at bounding box center [177, 322] width 7 height 7
type textarea "x"
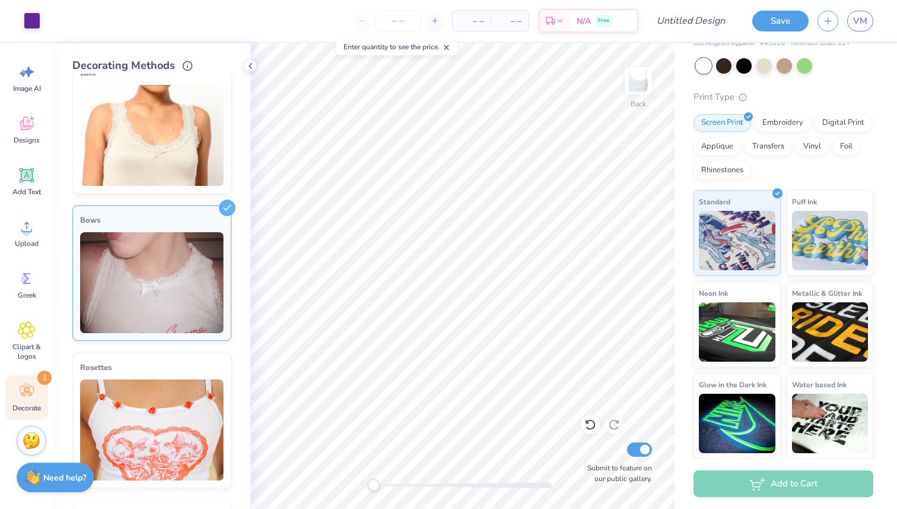
click at [216, 241] on img at bounding box center [152, 282] width 144 height 101
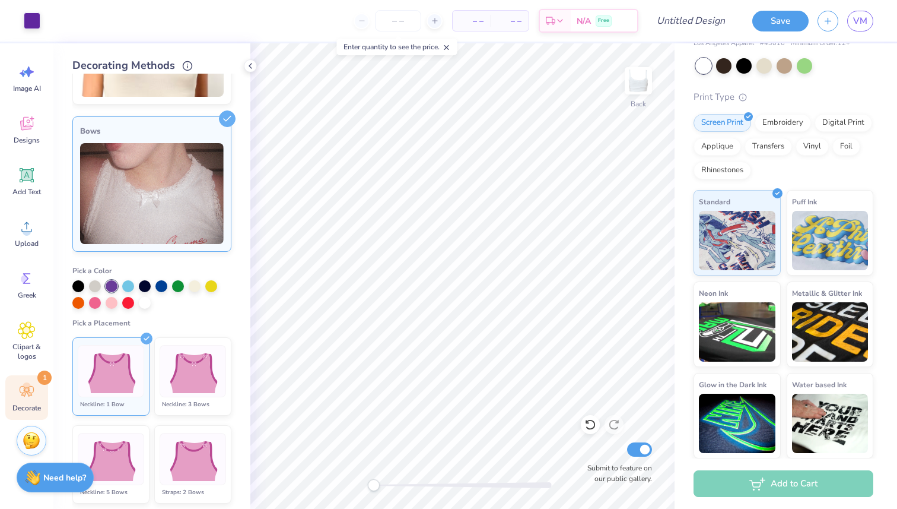
scroll to position [0, 0]
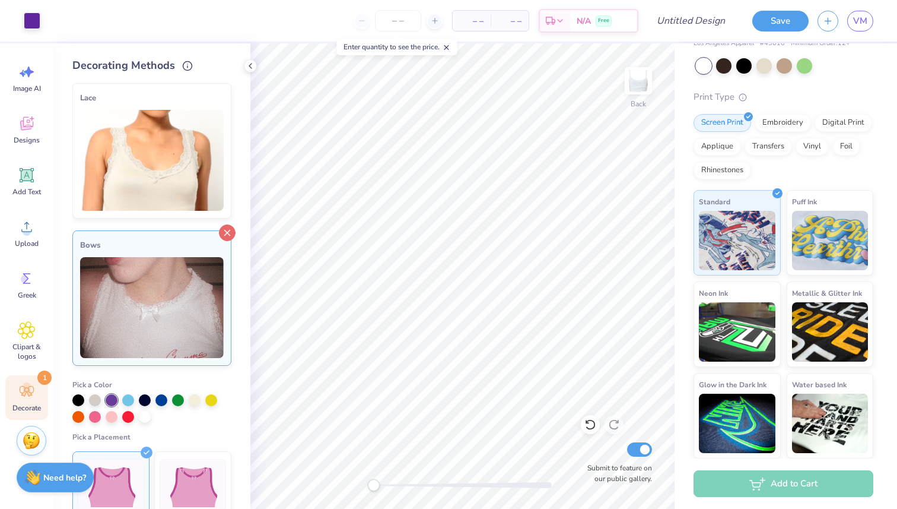
click at [226, 233] on icon at bounding box center [227, 232] width 17 height 17
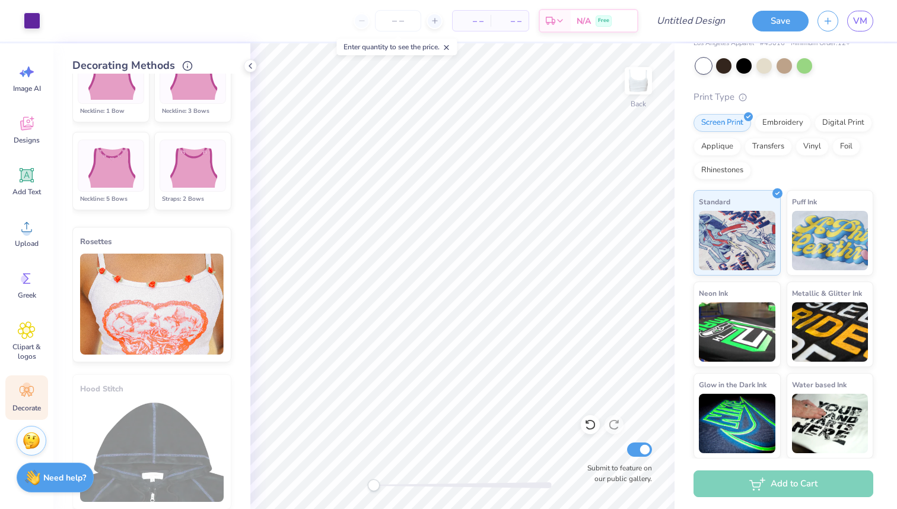
scroll to position [861, 0]
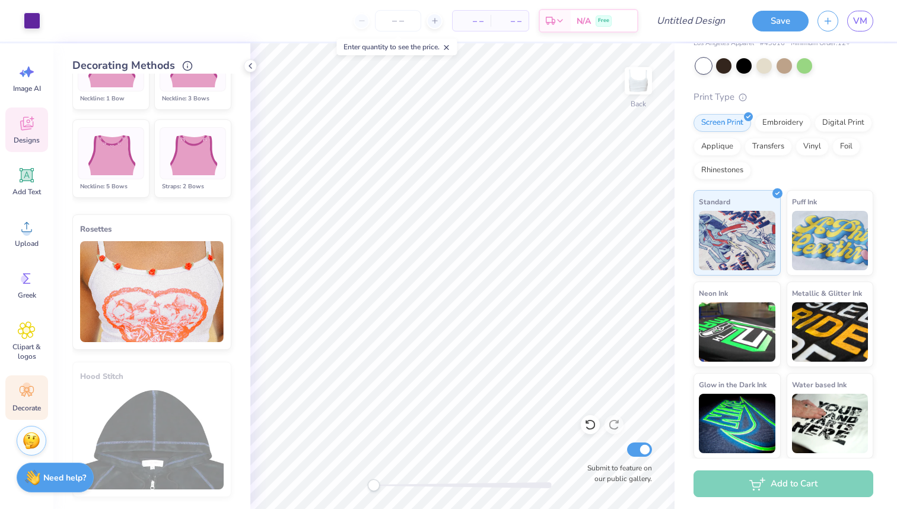
click at [27, 138] on span "Designs" at bounding box center [27, 139] width 26 height 9
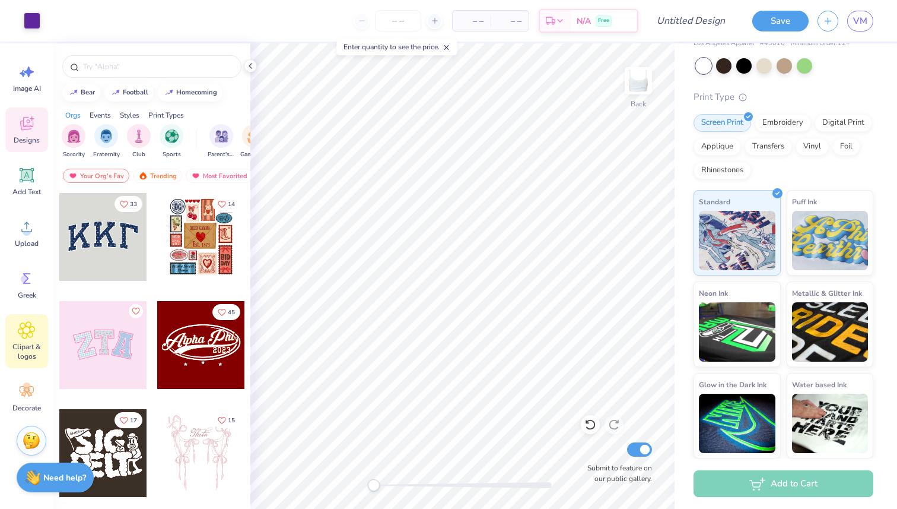
click at [24, 347] on span "Clipart & logos" at bounding box center [26, 351] width 39 height 19
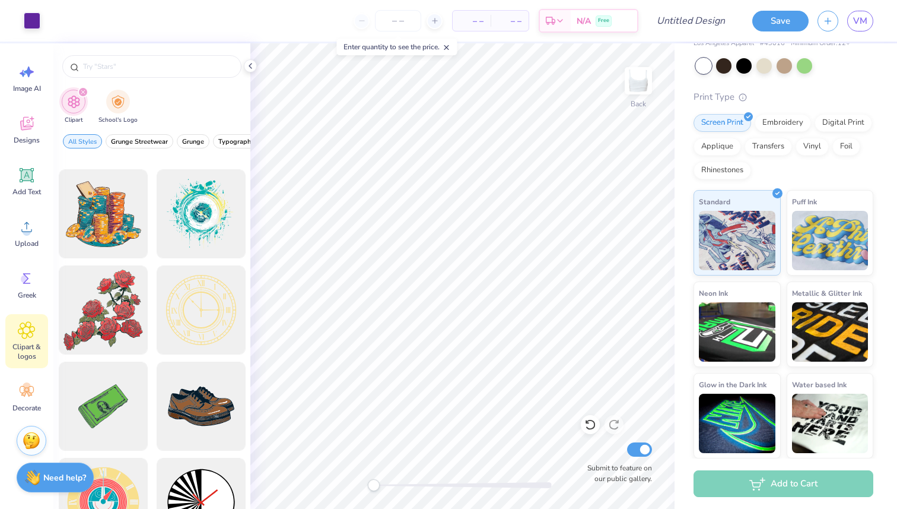
scroll to position [43, 0]
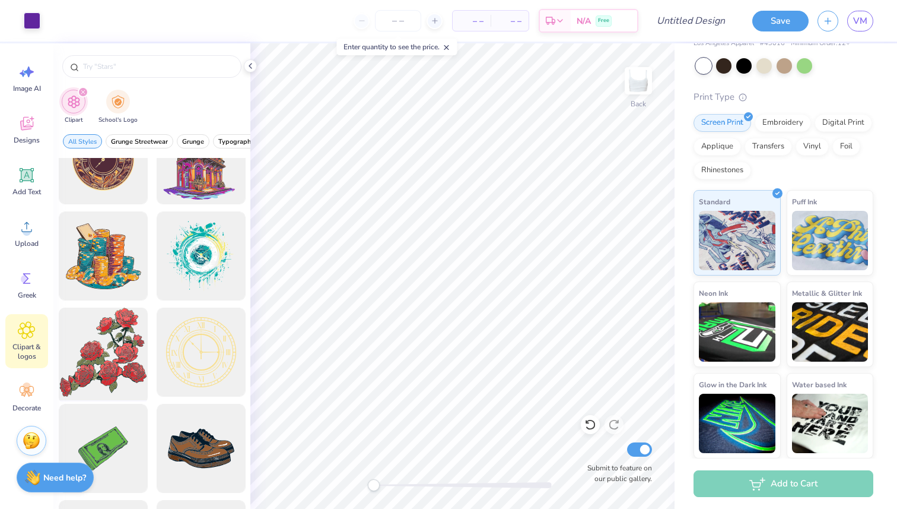
click at [126, 344] on div at bounding box center [103, 352] width 98 height 98
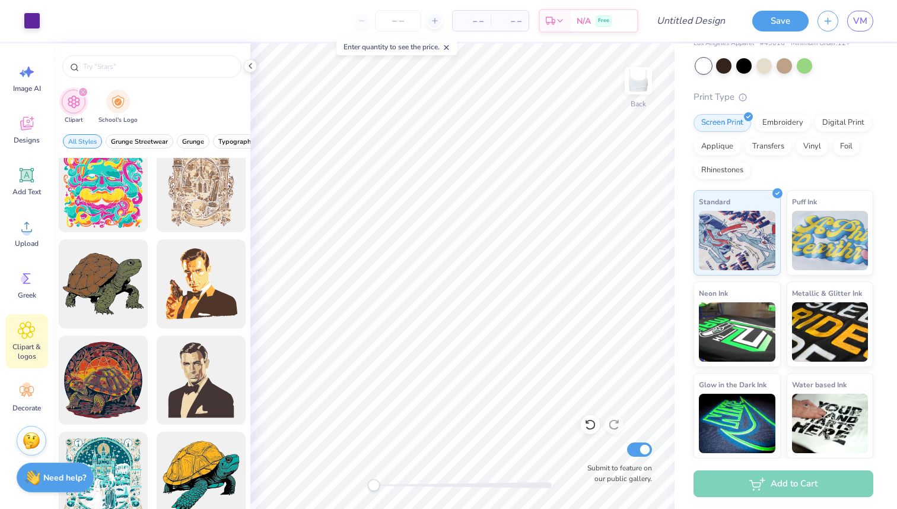
scroll to position [1651, 0]
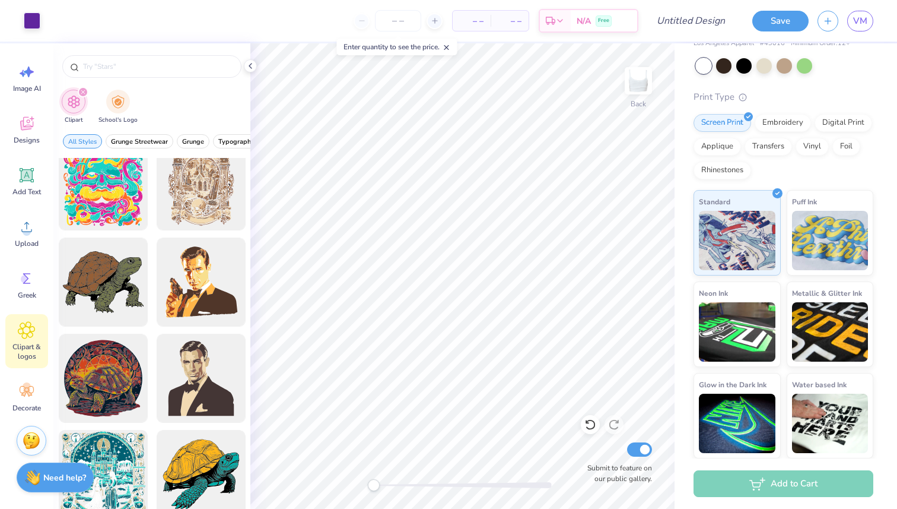
click at [120, 472] on div at bounding box center [103, 475] width 98 height 98
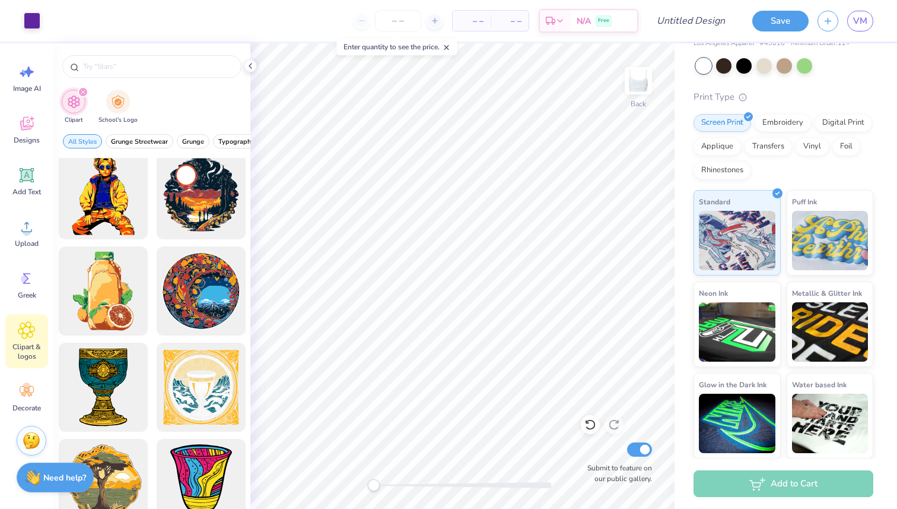
scroll to position [4327, 0]
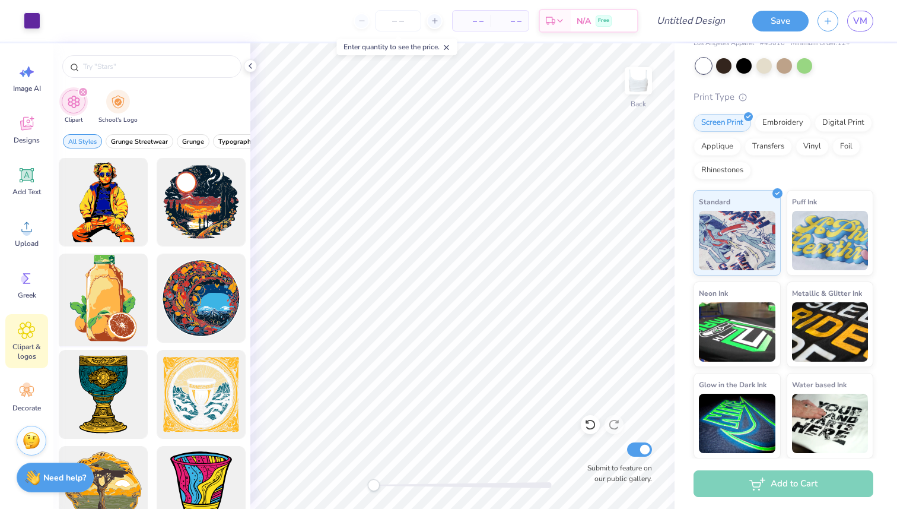
click at [108, 320] on div at bounding box center [103, 298] width 98 height 98
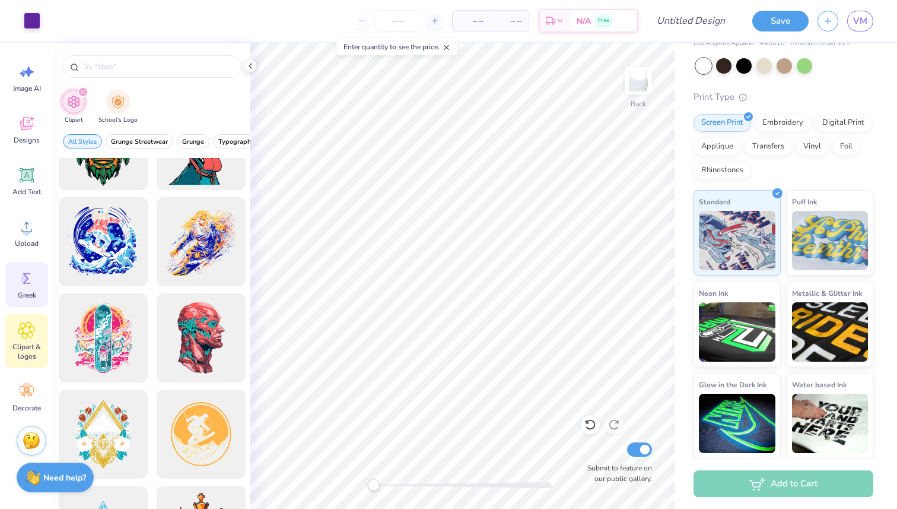
scroll to position [0, 0]
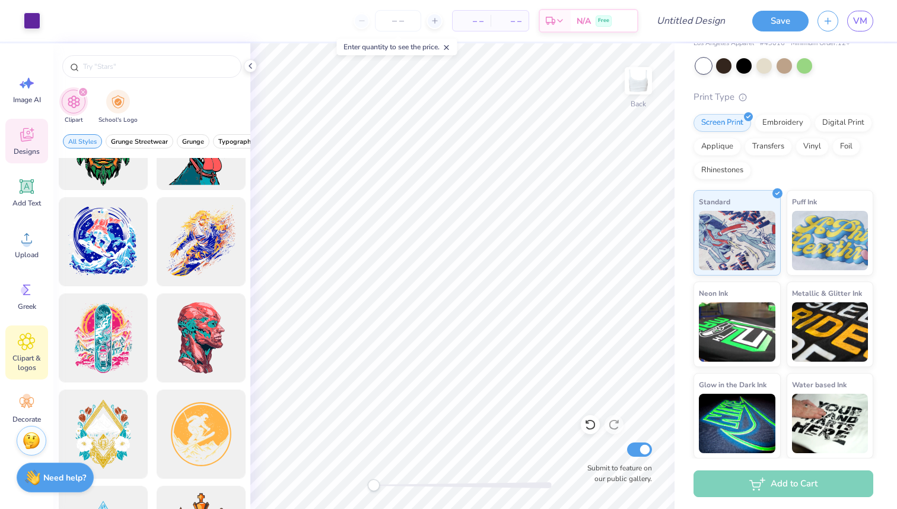
click at [34, 132] on icon at bounding box center [27, 135] width 18 height 18
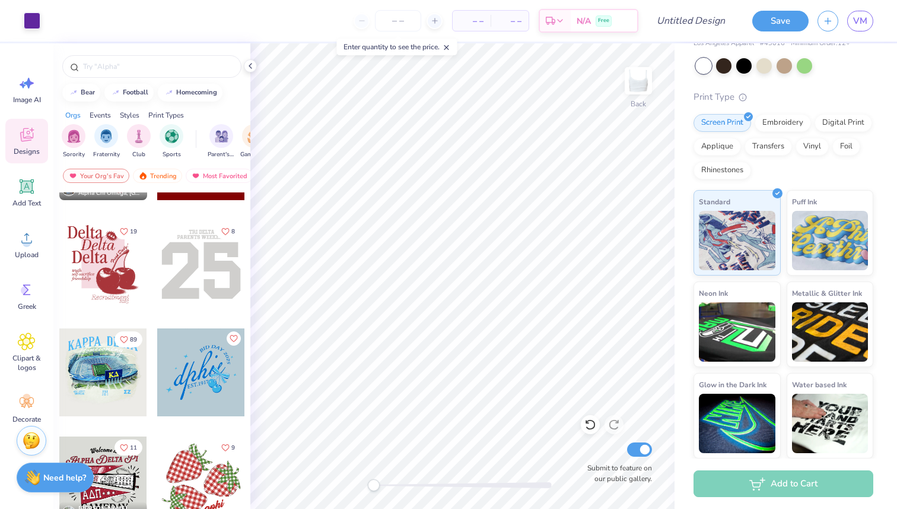
scroll to position [1703, 0]
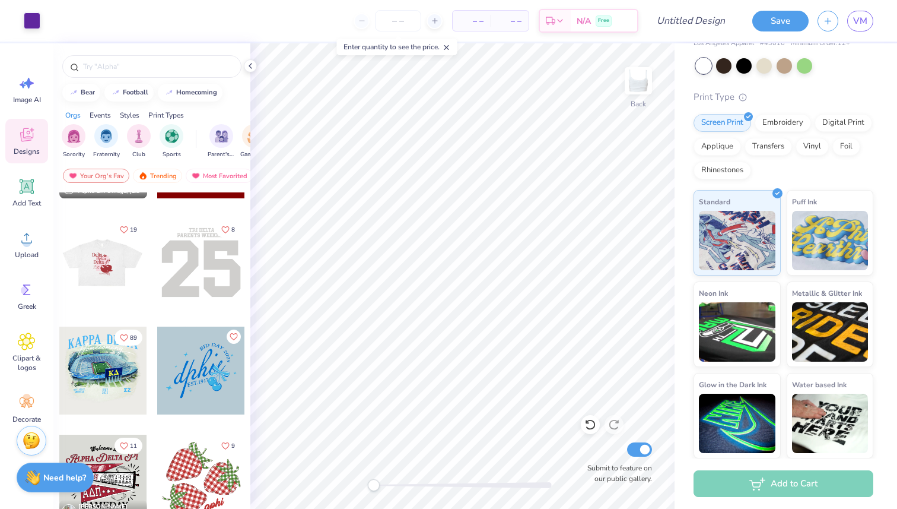
click at [204, 377] on div at bounding box center [201, 370] width 88 height 88
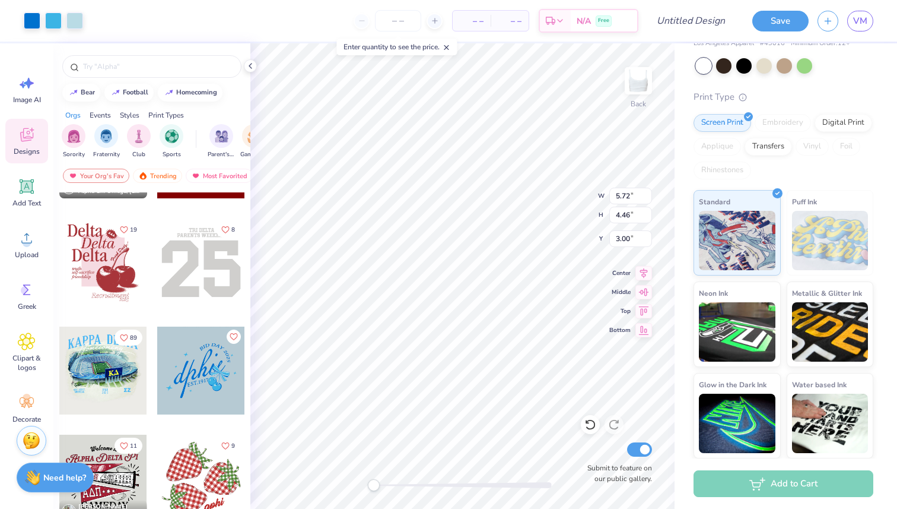
type input "8.66"
type input "0.89"
type input "2.11"
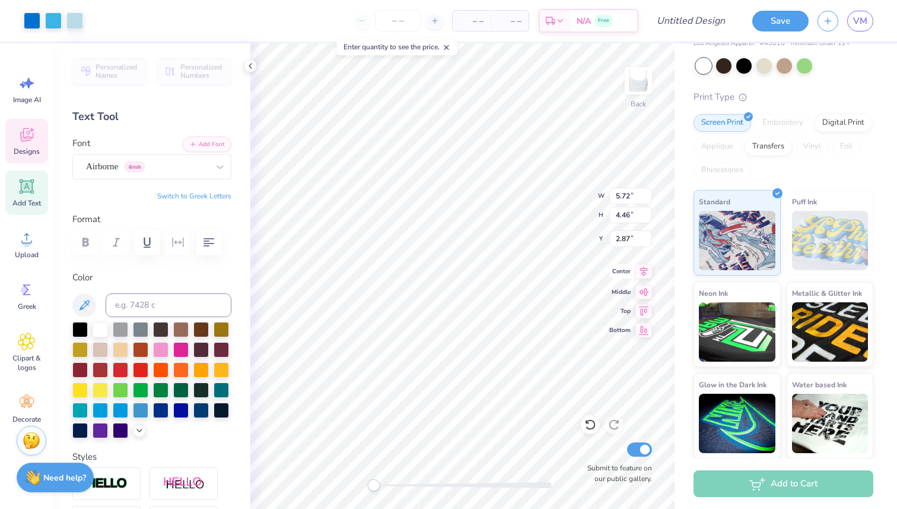
click at [622, 272] on div "Back W 5.72 5.72 " H 4.46 4.46 " Y 2.87 2.87 " Center Middle Top Bottom Submit …" at bounding box center [462, 275] width 424 height 465
type input "8.57"
type input "6.68"
type input "1.20"
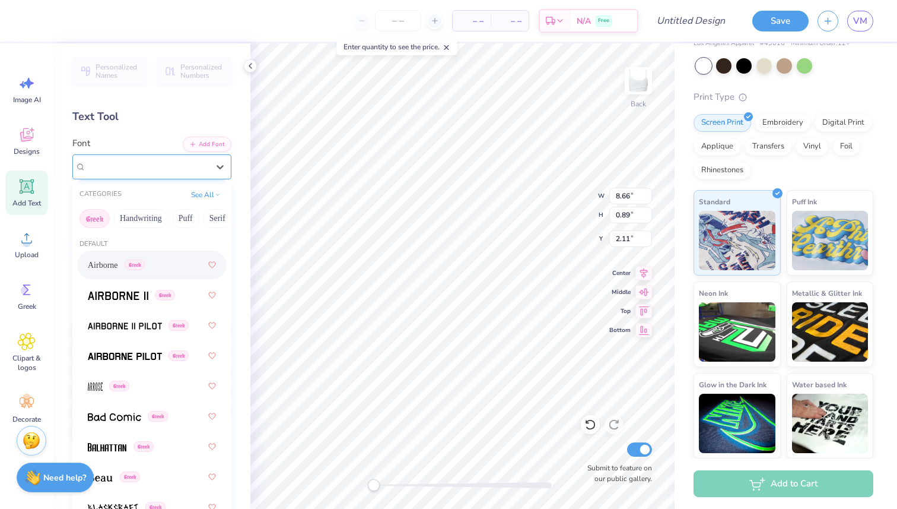
click at [107, 166] on div "Airborne Greek" at bounding box center [147, 166] width 125 height 18
click at [155, 221] on button "Handwriting" at bounding box center [140, 218] width 55 height 19
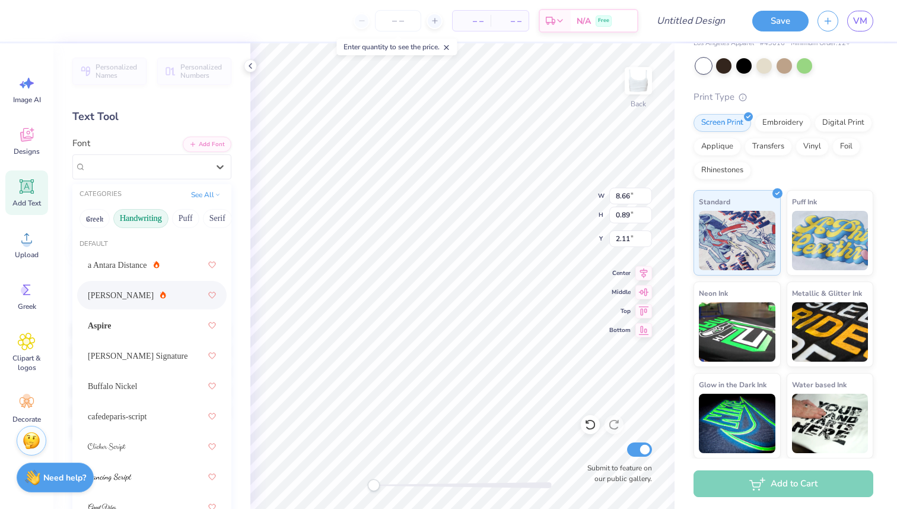
click at [116, 291] on span "Ariana Violeta" at bounding box center [121, 295] width 66 height 12
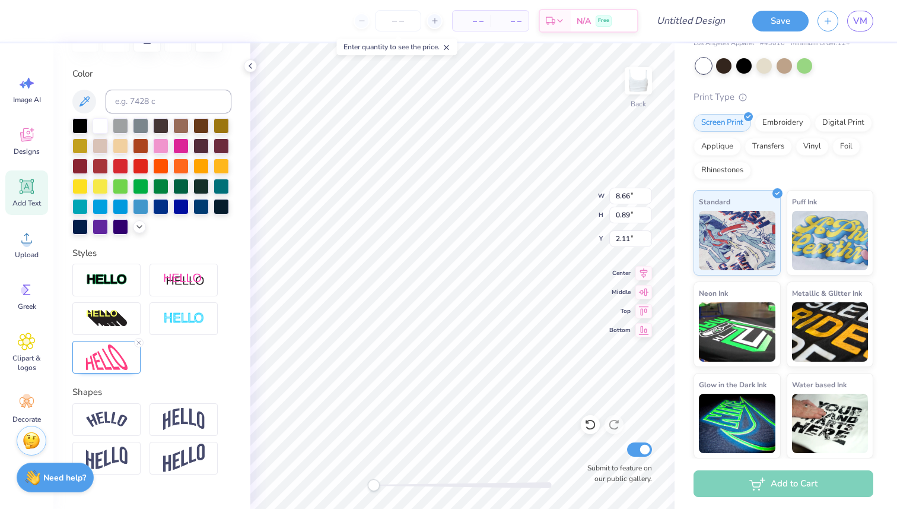
scroll to position [228, 0]
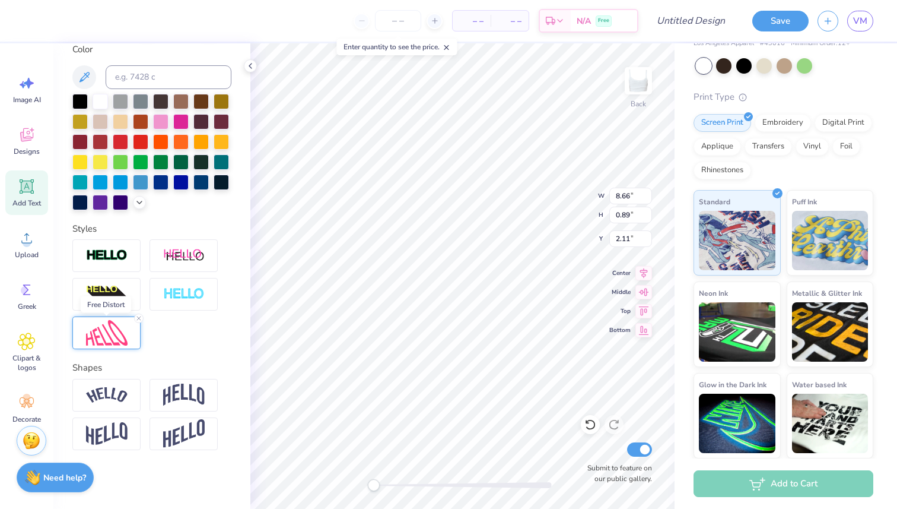
type textarea "Delta Sigma Pi"
click at [111, 330] on img at bounding box center [107, 333] width 42 height 26
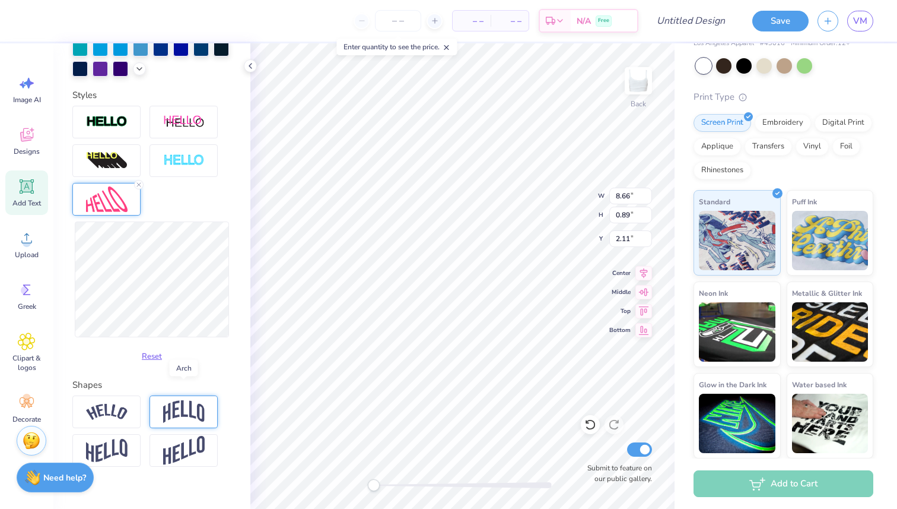
scroll to position [379, 0]
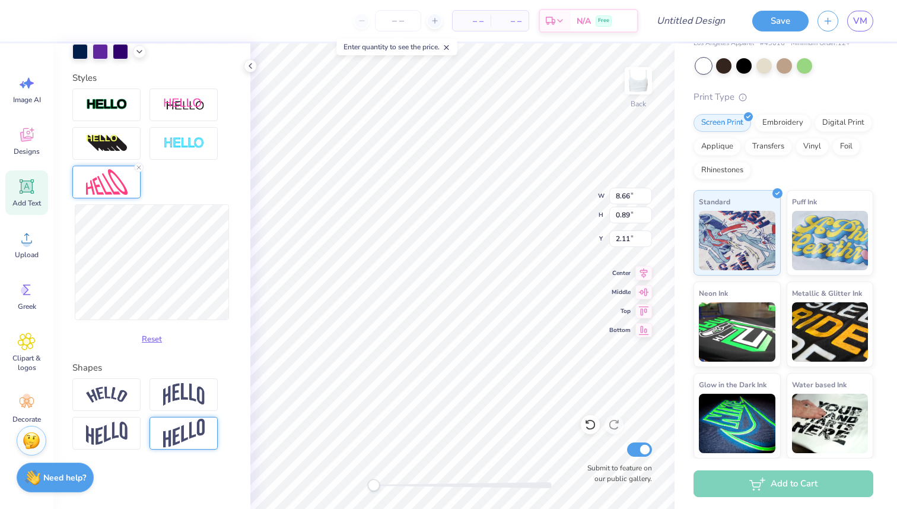
click at [180, 430] on img at bounding box center [184, 432] width 42 height 29
click at [230, 345] on div "Reset" at bounding box center [151, 276] width 159 height 145
click at [223, 348] on div "Reset" at bounding box center [151, 276] width 159 height 145
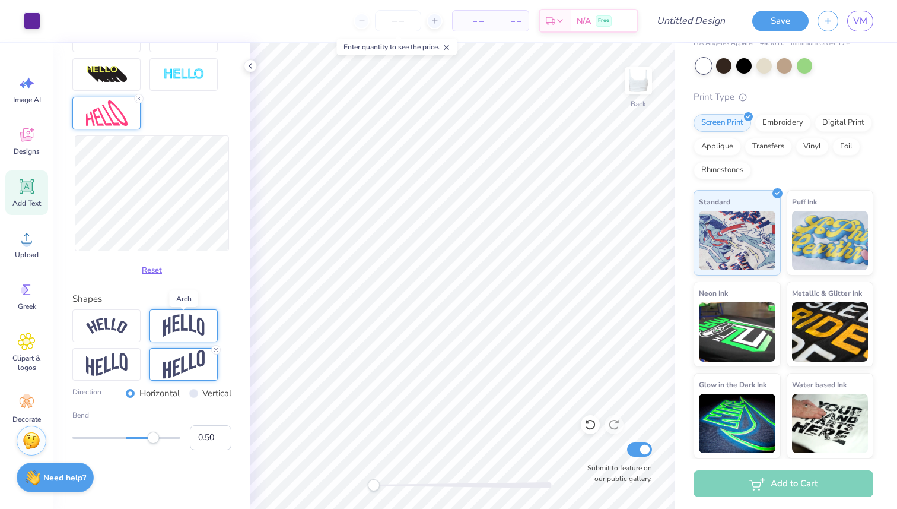
scroll to position [446, 0]
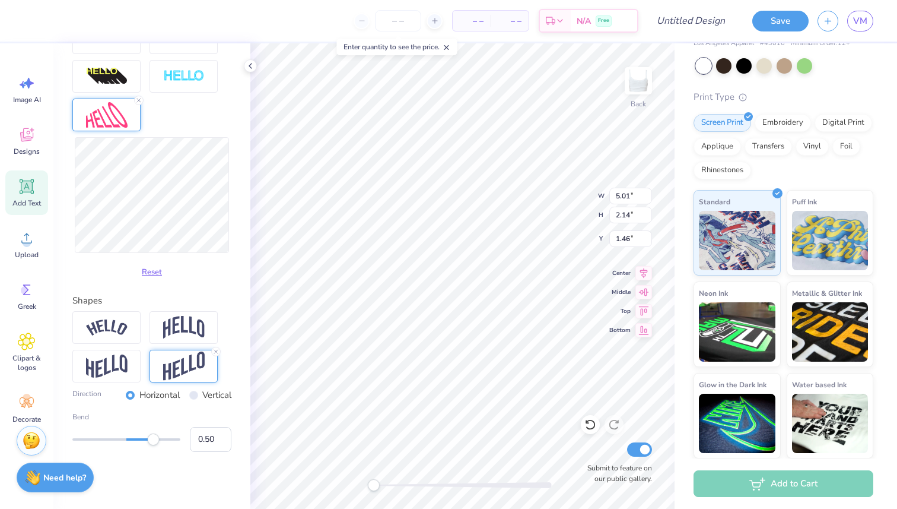
type input "2.01"
type input "0.50"
type input "3.23"
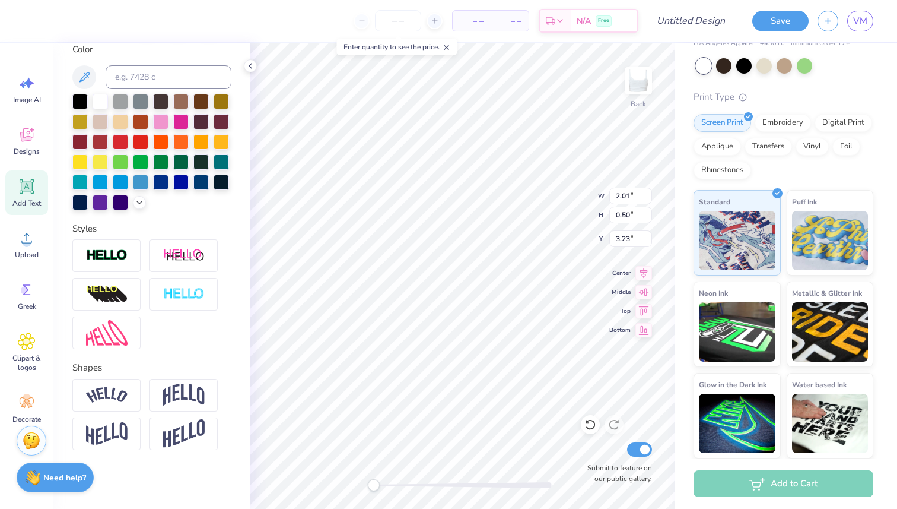
type input "5.77"
type input "3.40"
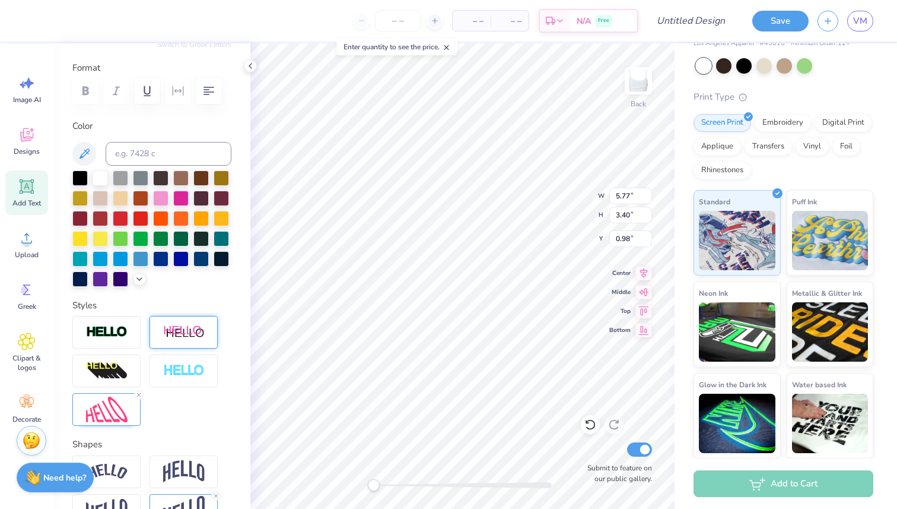
scroll to position [141, 0]
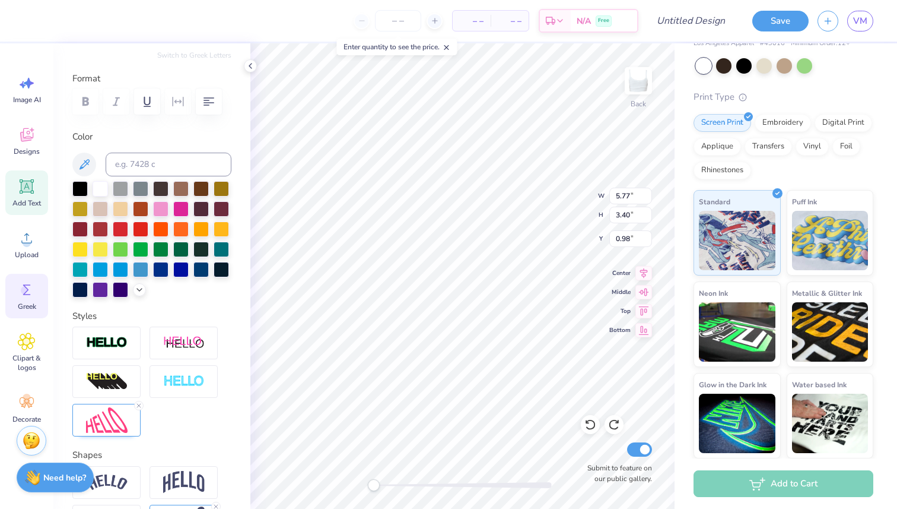
type input "2.04"
click at [139, 405] on line at bounding box center [139, 406] width 4 height 4
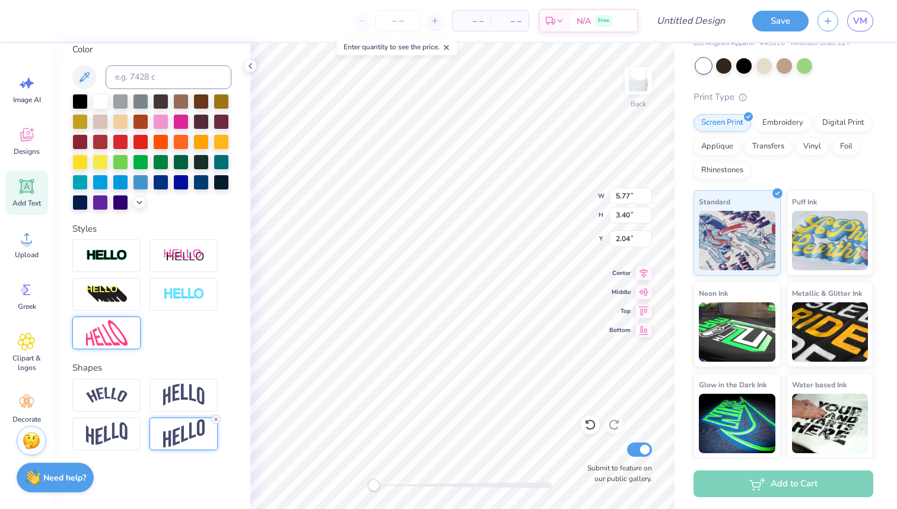
click at [217, 415] on icon at bounding box center [215, 418] width 7 height 7
type input "7.20"
type input "1.78"
type input "1.96"
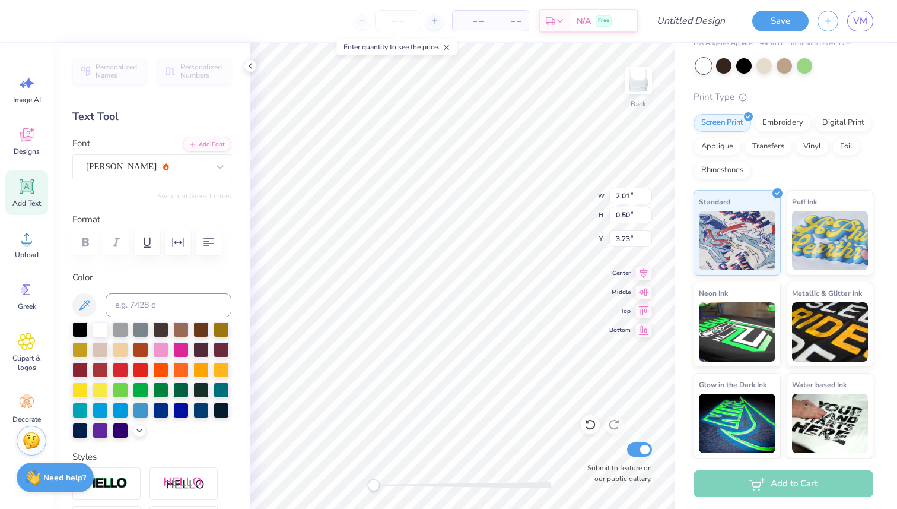
click at [186, 180] on div "Personalized Names Personalized Numbers Text Tool Add Font Font Ariana Violeta …" at bounding box center [151, 275] width 197 height 465
click at [176, 170] on div "Ariana Violeta" at bounding box center [147, 166] width 125 height 18
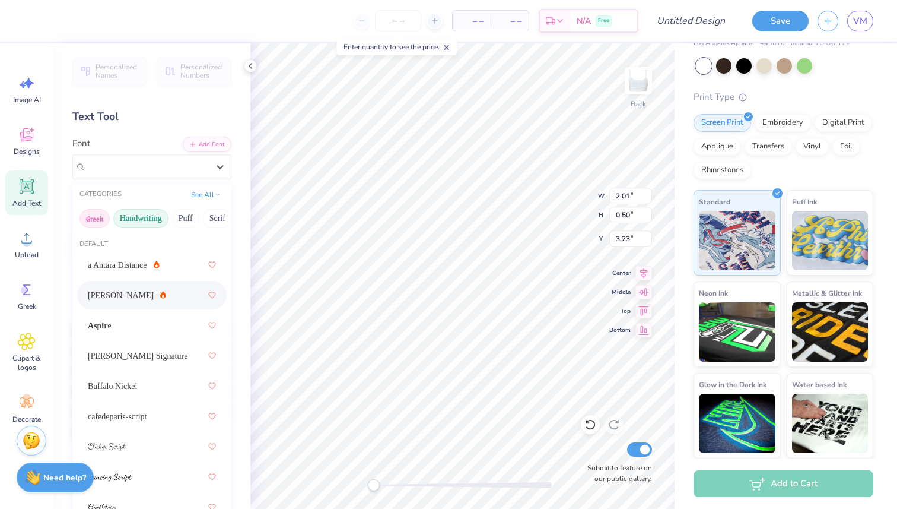
click at [101, 218] on button "Greek" at bounding box center [95, 218] width 30 height 19
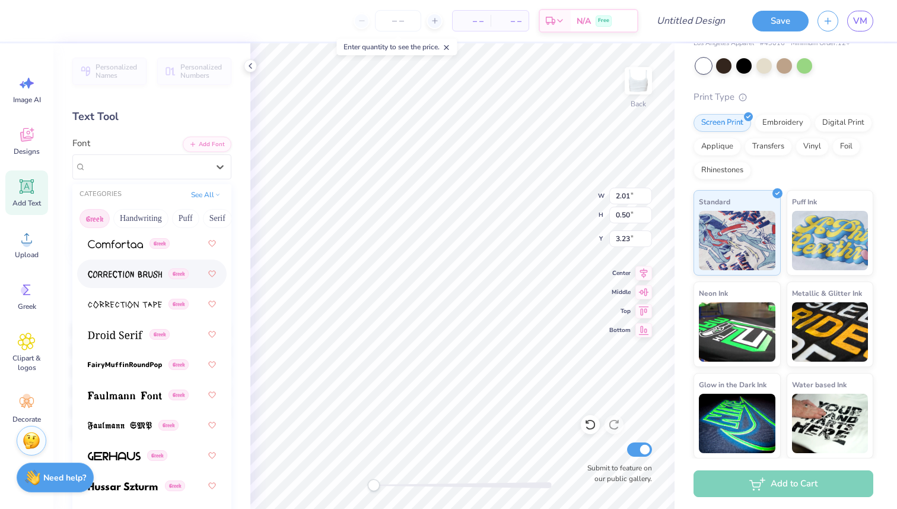
scroll to position [416, 0]
click at [127, 331] on img at bounding box center [115, 333] width 55 height 8
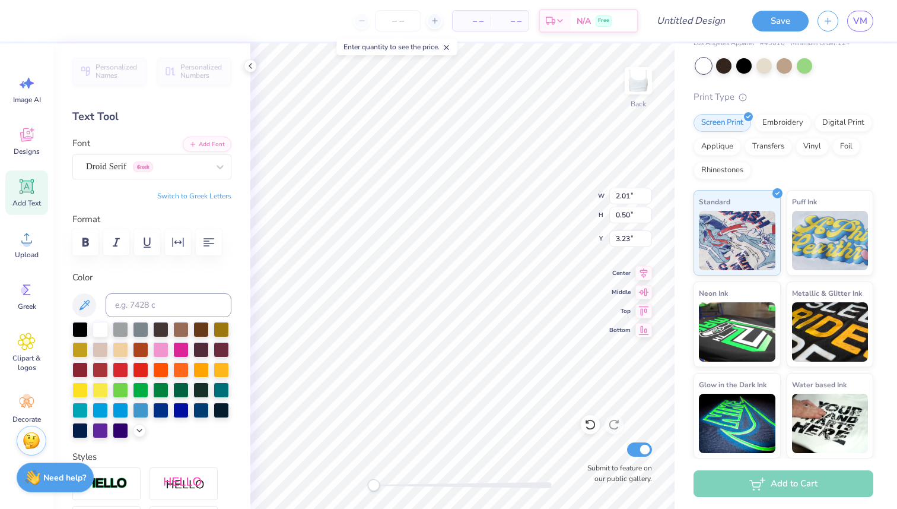
type input "2.40"
type input "0.47"
type input "4.12"
type input "7.20"
type input "1.78"
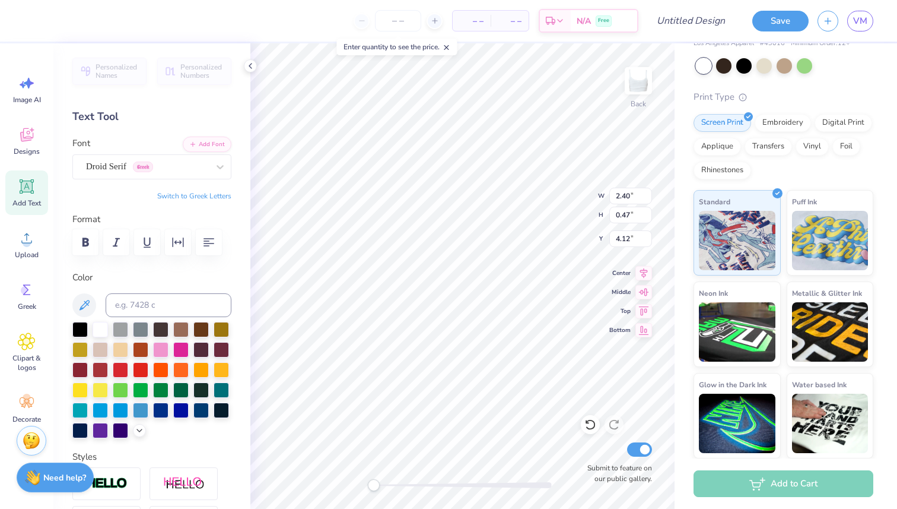
type input "1.22"
type textarea "est. 1907"
click at [26, 131] on icon at bounding box center [27, 135] width 18 height 18
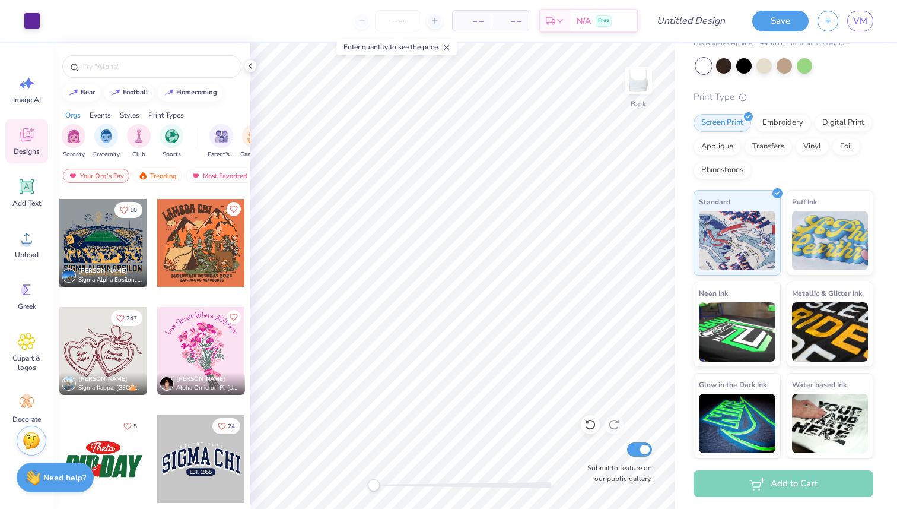
scroll to position [3670, 0]
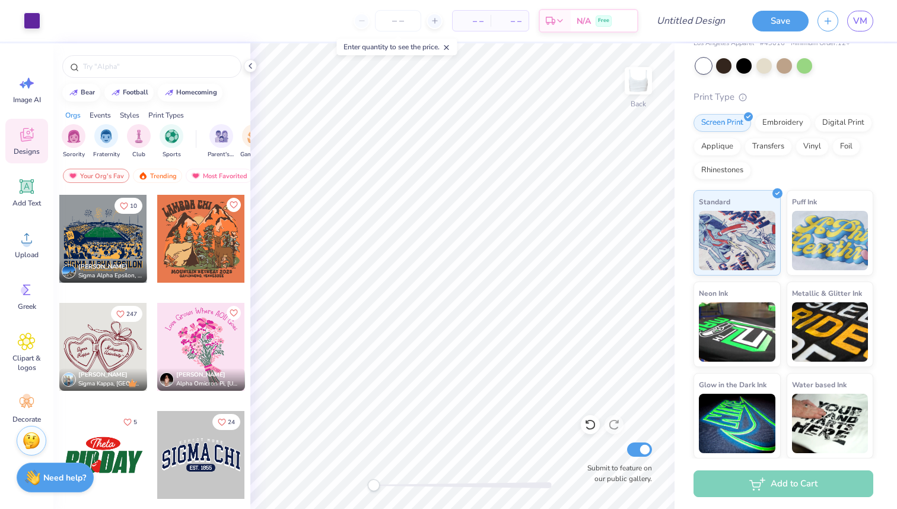
click at [94, 348] on div at bounding box center [103, 347] width 88 height 88
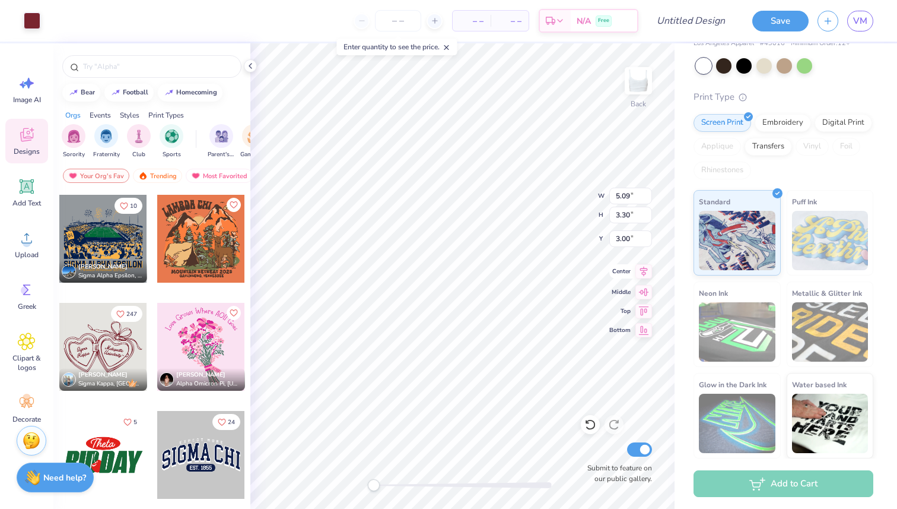
click at [647, 272] on div "Back W 5.09 5.09 " H 3.30 3.30 " Y 3.00 3.00 " Center Middle Top Bottom Submit …" at bounding box center [462, 275] width 424 height 465
type input "2.88"
click at [617, 287] on div "Back W 5.09 5.09 " H 3.30 3.30 " Y 2.88 2.88 " Center Middle Top Bottom Submit …" at bounding box center [462, 275] width 424 height 465
type input "8.56"
type input "5.56"
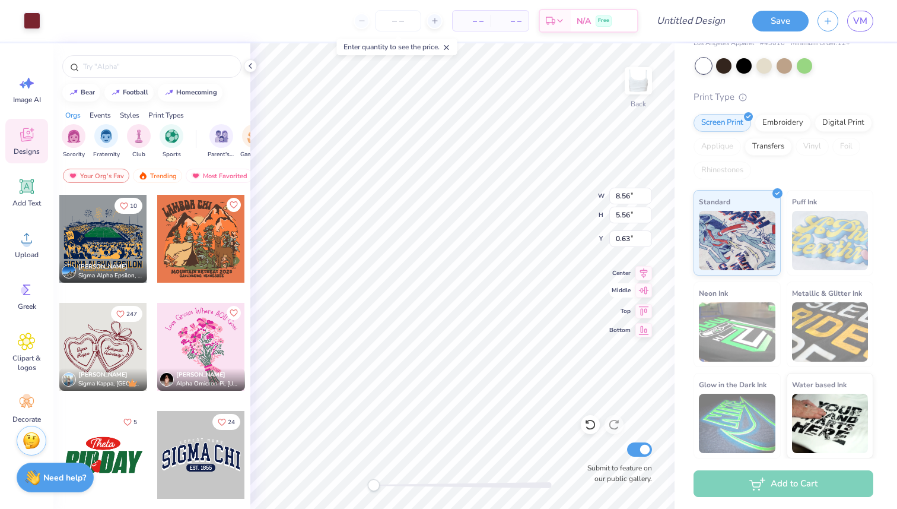
type input "0.63"
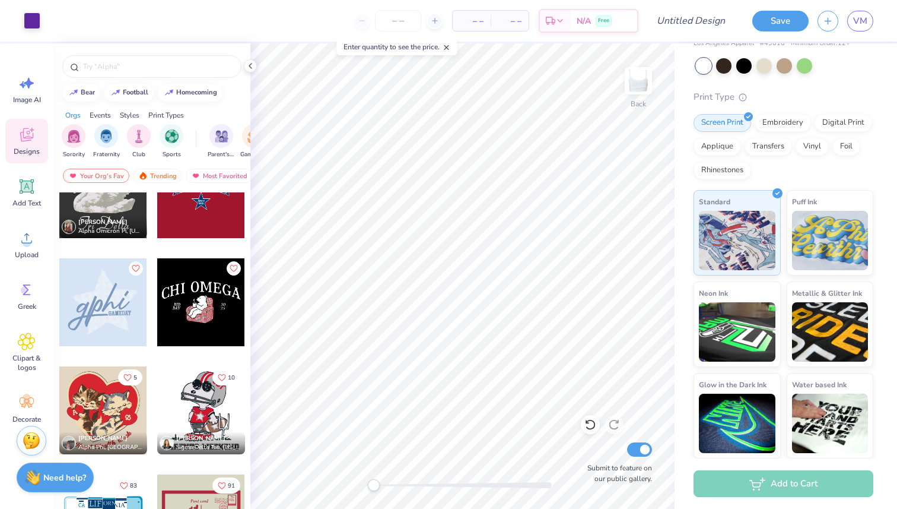
scroll to position [4078, 0]
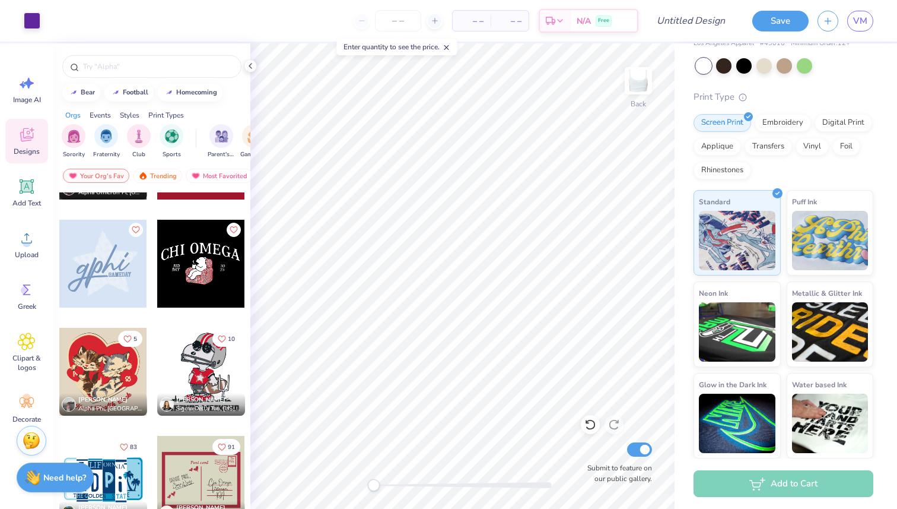
click at [157, 271] on div at bounding box center [113, 264] width 88 height 88
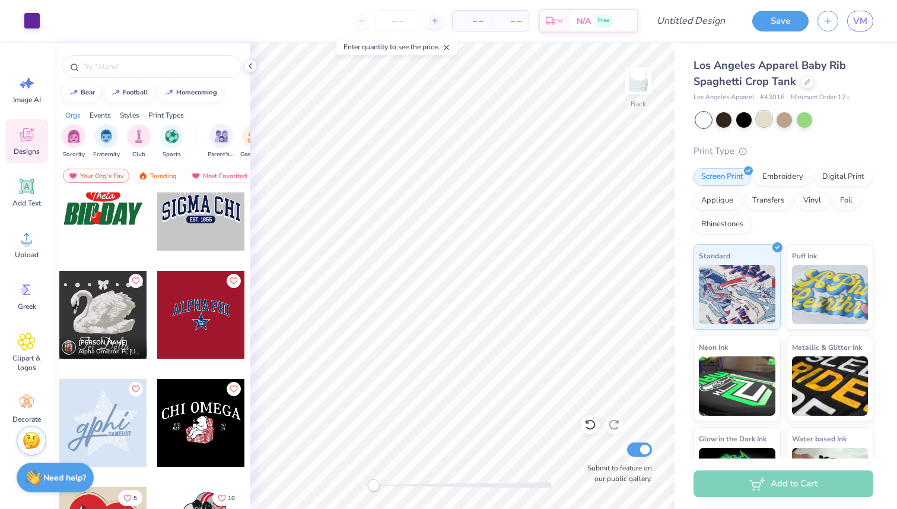
scroll to position [1, 0]
click at [766, 119] on div at bounding box center [764, 117] width 15 height 15
click at [807, 121] on div at bounding box center [804, 117] width 15 height 15
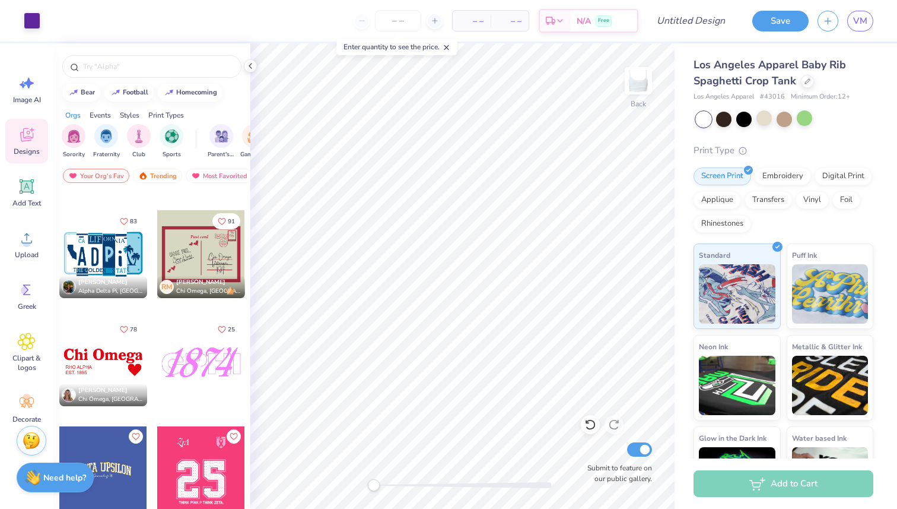
scroll to position [4340, 0]
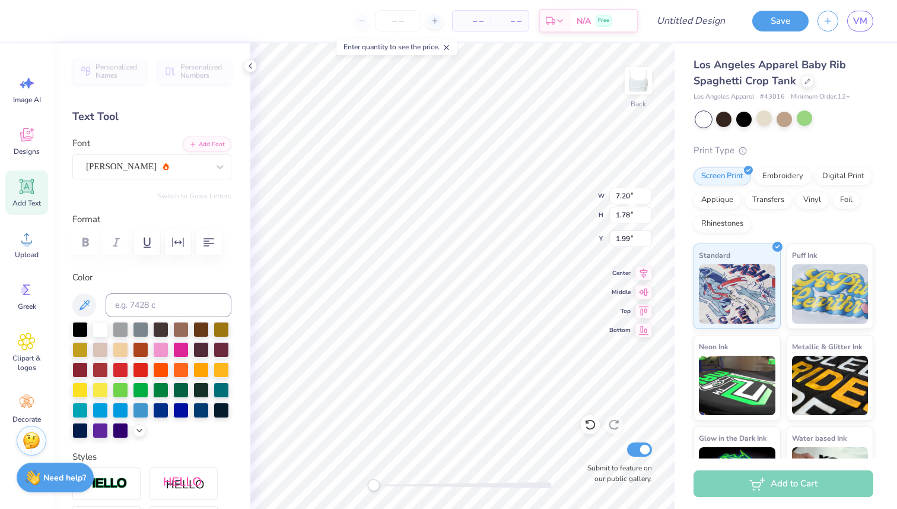
type input "2.59"
type input "0.47"
type input "3.54"
type textarea "Beta Eta est. 1907"
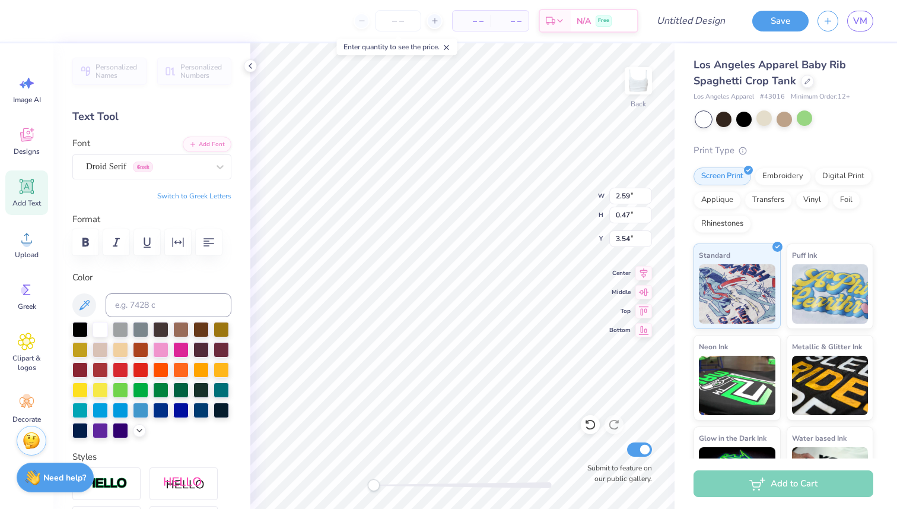
scroll to position [1, 1]
type input "1.92"
type input "0.92"
type input "3.11"
click at [34, 91] on icon at bounding box center [27, 83] width 18 height 18
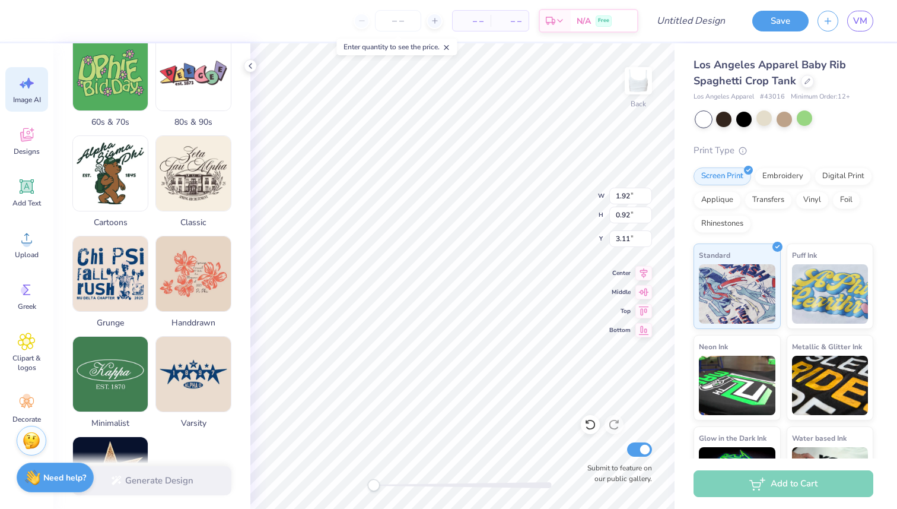
scroll to position [408, 0]
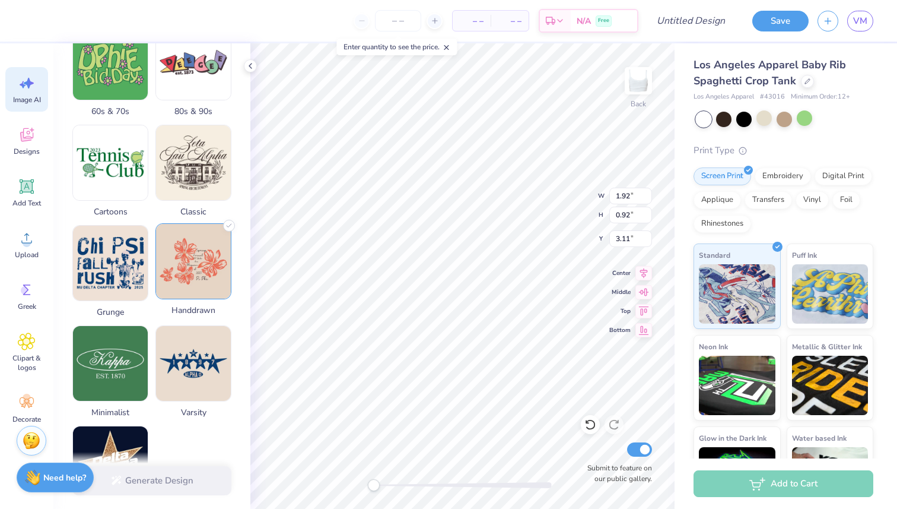
click at [190, 284] on img at bounding box center [193, 261] width 75 height 75
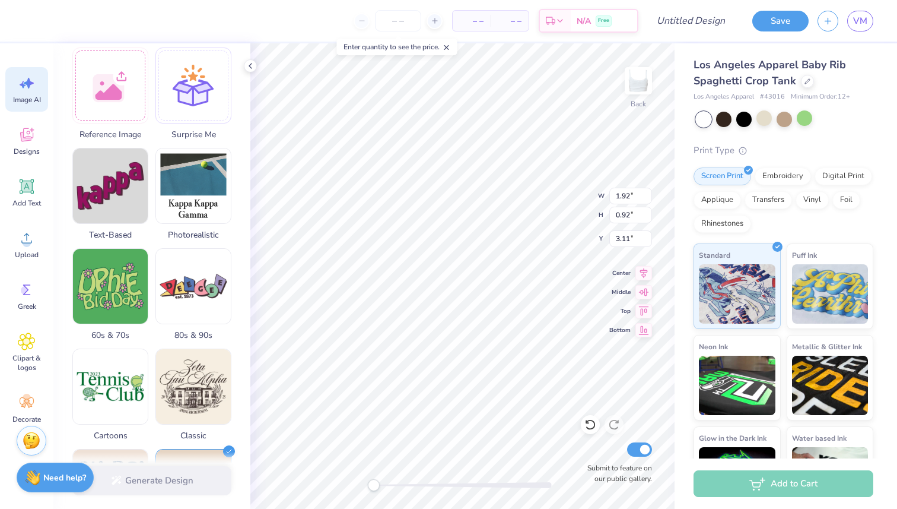
scroll to position [0, 0]
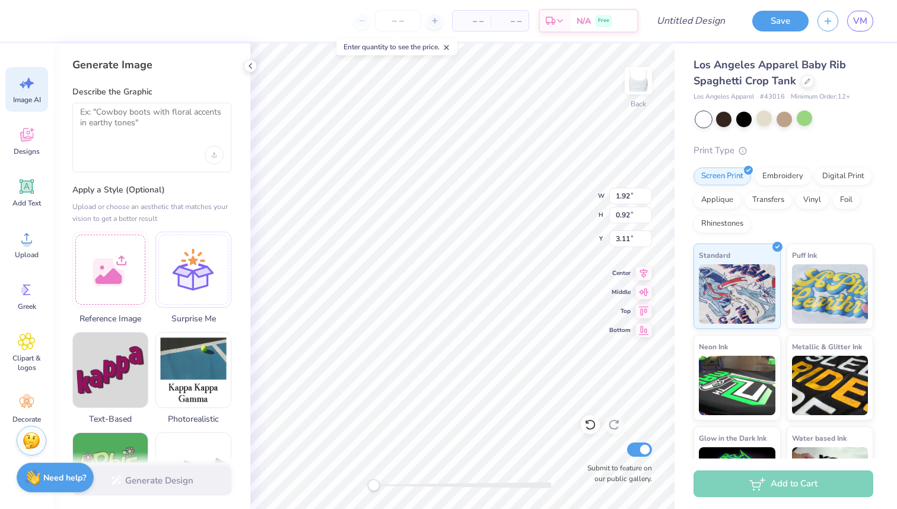
click at [150, 138] on div at bounding box center [151, 137] width 159 height 69
click at [92, 100] on div "Describe the Graphic" at bounding box center [151, 129] width 159 height 86
click at [102, 113] on textarea at bounding box center [152, 122] width 144 height 30
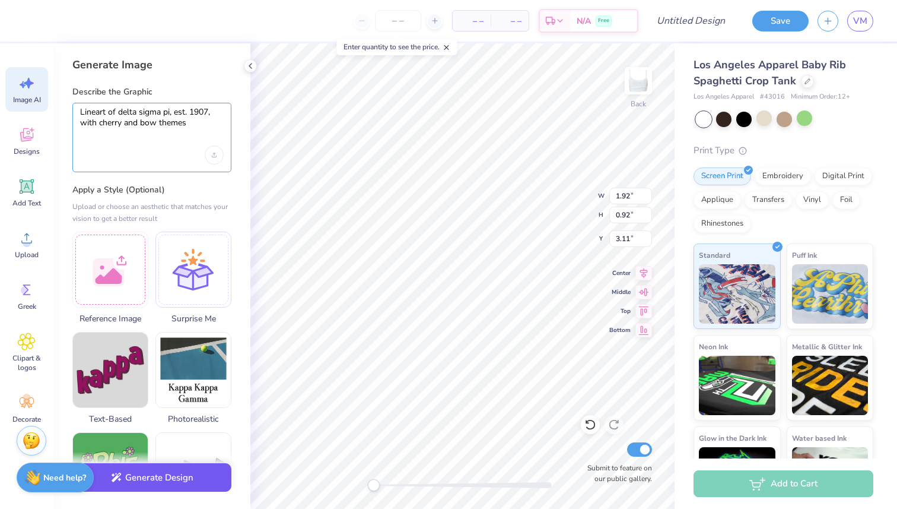
type textarea "Lineart of delta sigma pi, est. 1907, with cherry and bow themes"
click at [173, 482] on button "Generate Design" at bounding box center [151, 477] width 159 height 29
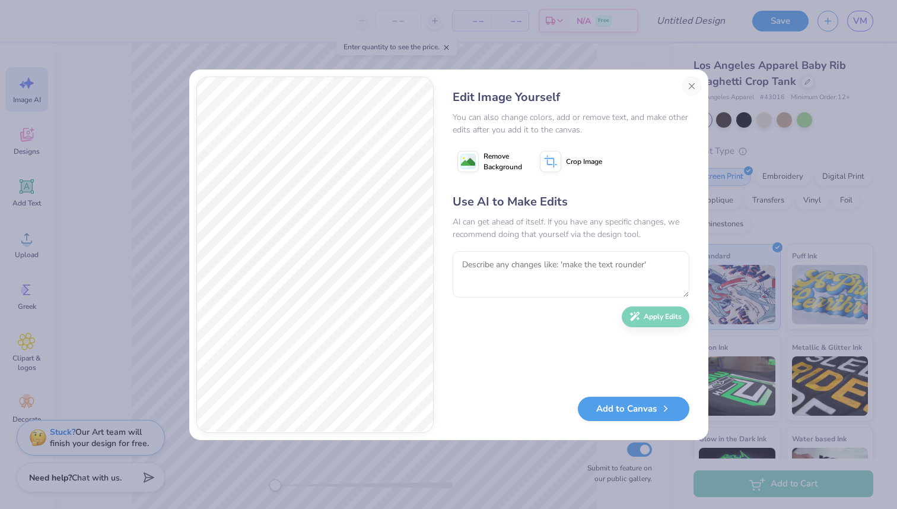
scroll to position [1, 0]
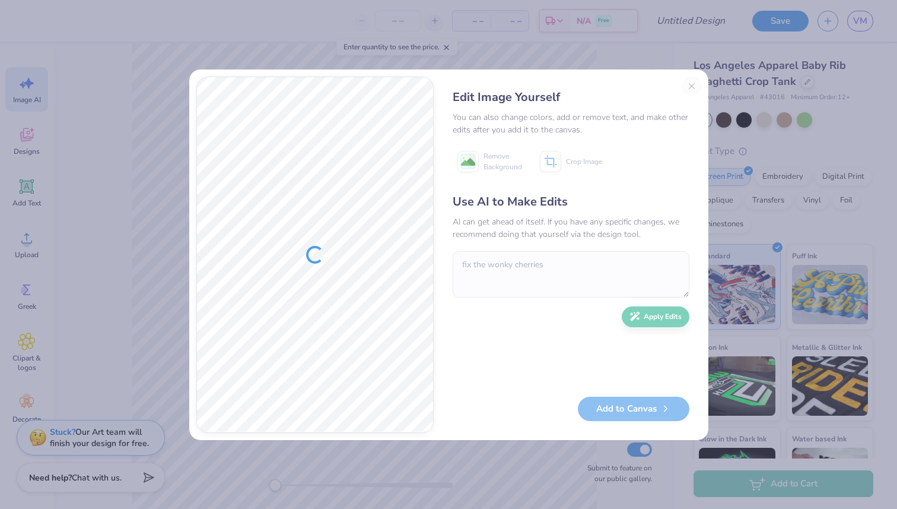
scroll to position [1, 0]
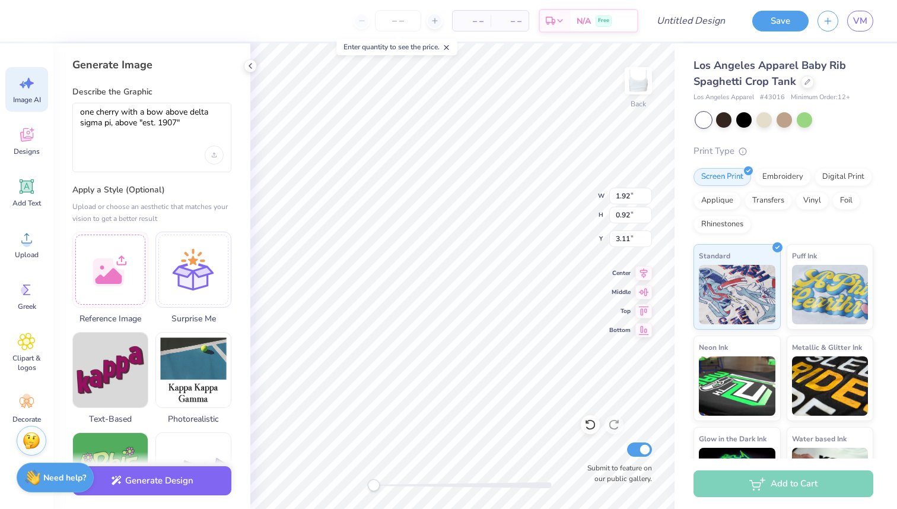
scroll to position [1, 0]
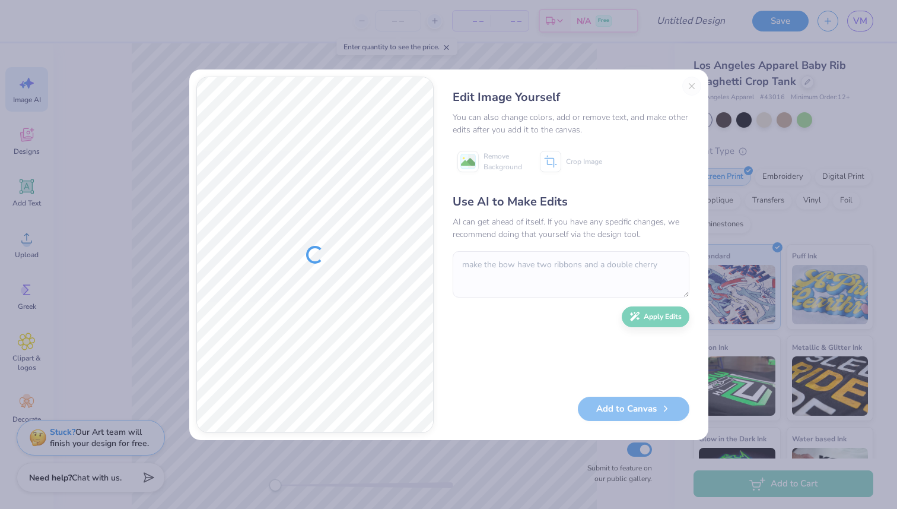
scroll to position [1, 0]
